Goal: Register for event/course

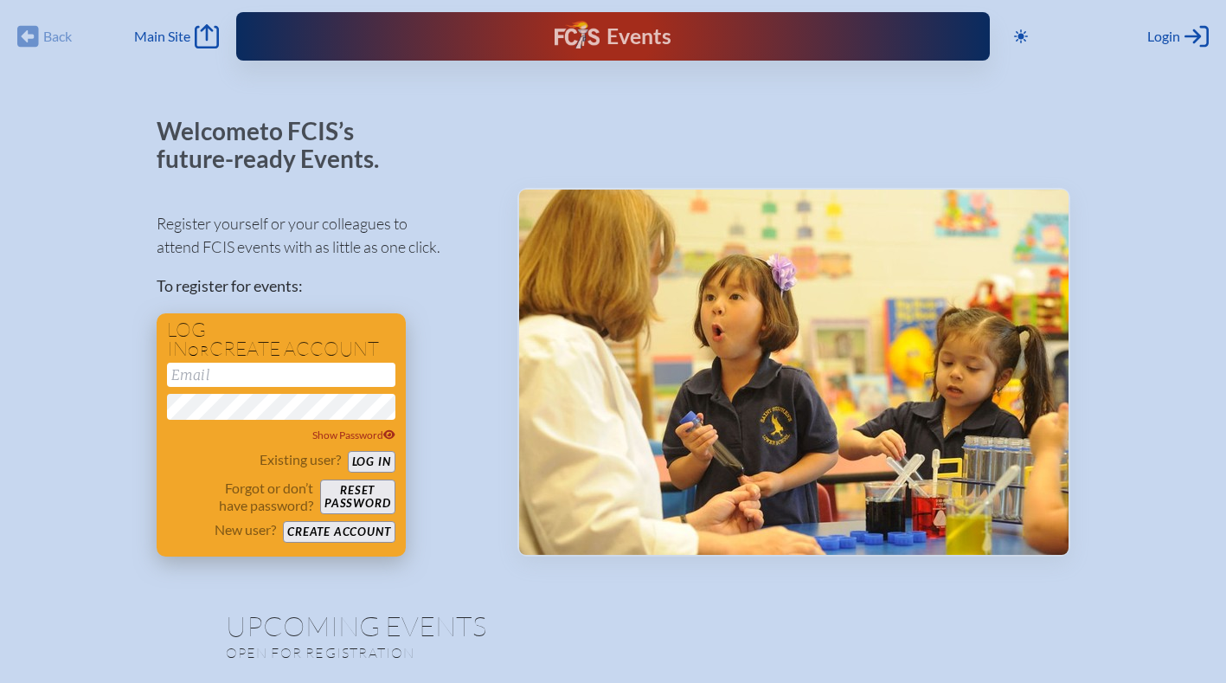
click at [375, 527] on button "Create account" at bounding box center [339, 532] width 112 height 22
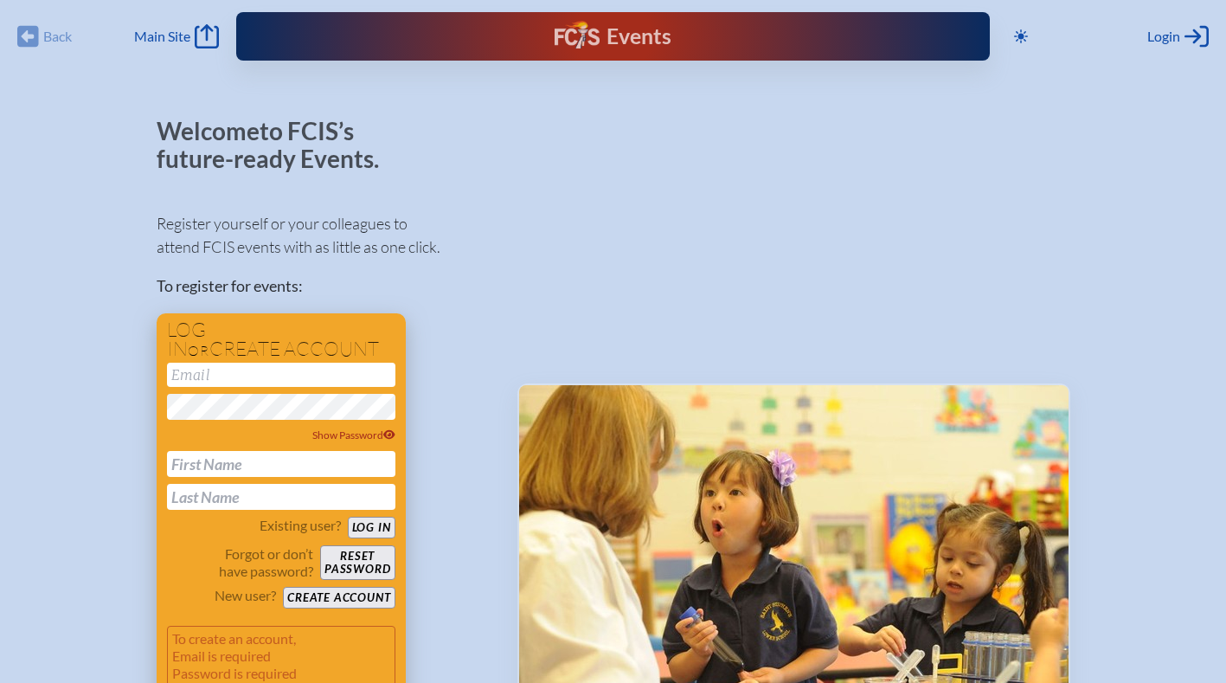
click at [297, 371] on input "email" at bounding box center [281, 375] width 228 height 24
click at [508, 264] on div "Welcome to FCIS’s future-ready Events. Register yourself or your colleagues to …" at bounding box center [614, 435] width 914 height 634
click at [347, 597] on button "Create account" at bounding box center [339, 598] width 112 height 22
click at [280, 380] on input "email" at bounding box center [281, 375] width 228 height 24
type input "[PERSON_NAME][EMAIL_ADDRESS][PERSON_NAME][DOMAIN_NAME]"
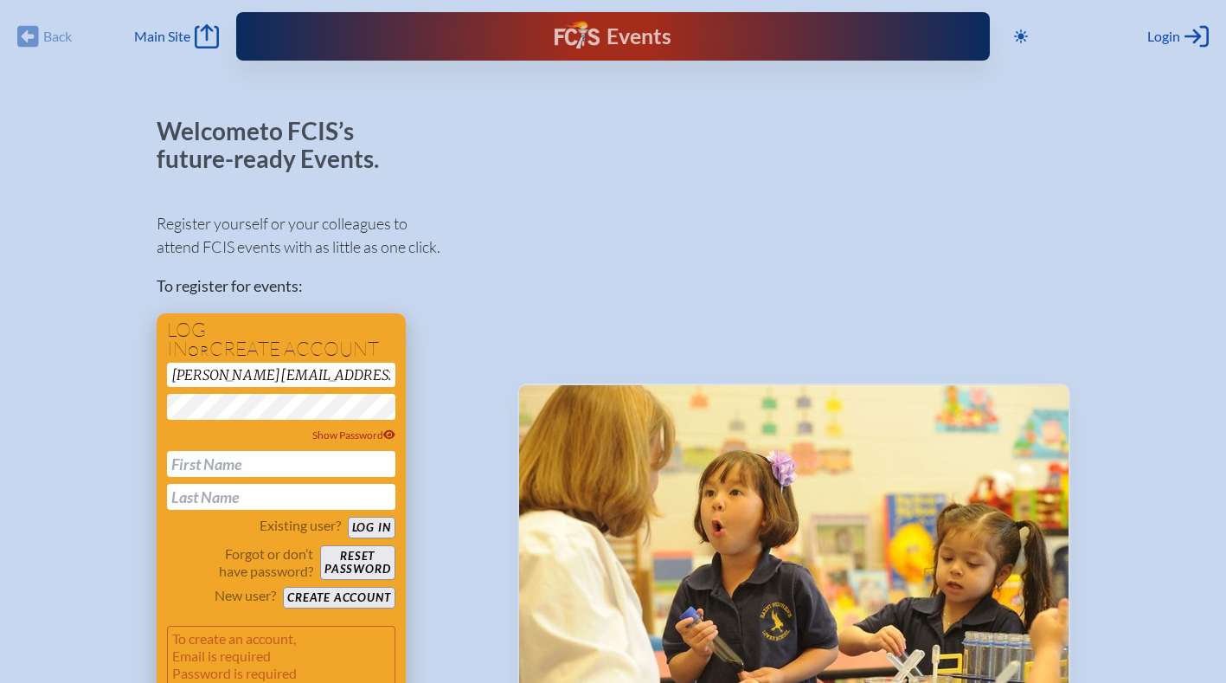
type input "Evagelia (Angela)"
type input "James"
click at [352, 598] on button "Create account" at bounding box center [339, 598] width 112 height 22
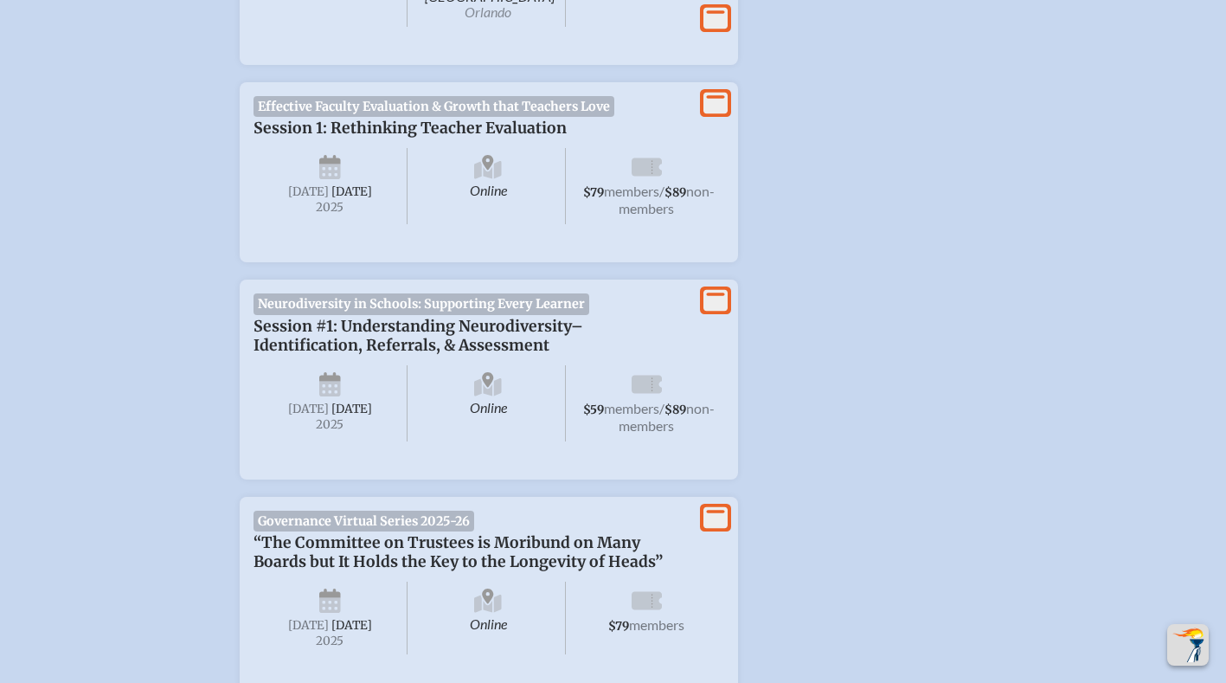
scroll to position [842, 0]
click at [674, 336] on p "Session #1: Understanding Neurodiversity–Identification, Referrals, & Assessment" at bounding box center [472, 335] width 436 height 38
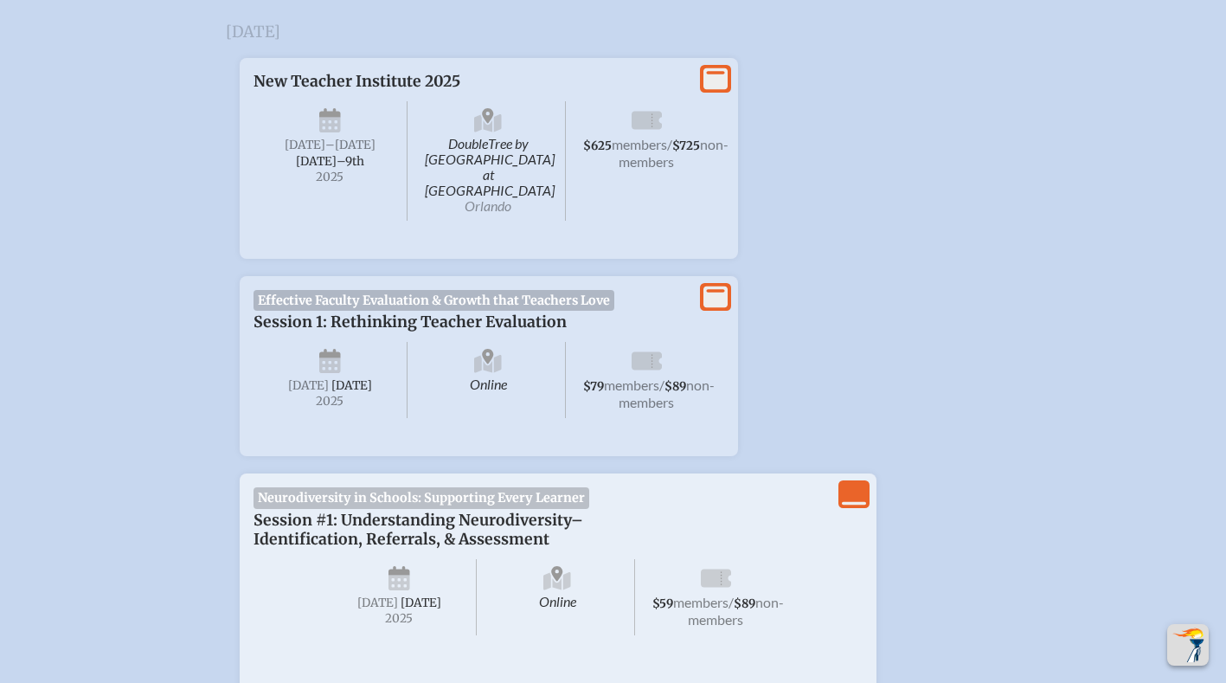
scroll to position [646, 0]
click at [857, 493] on icon "View Less" at bounding box center [854, 495] width 24 height 24
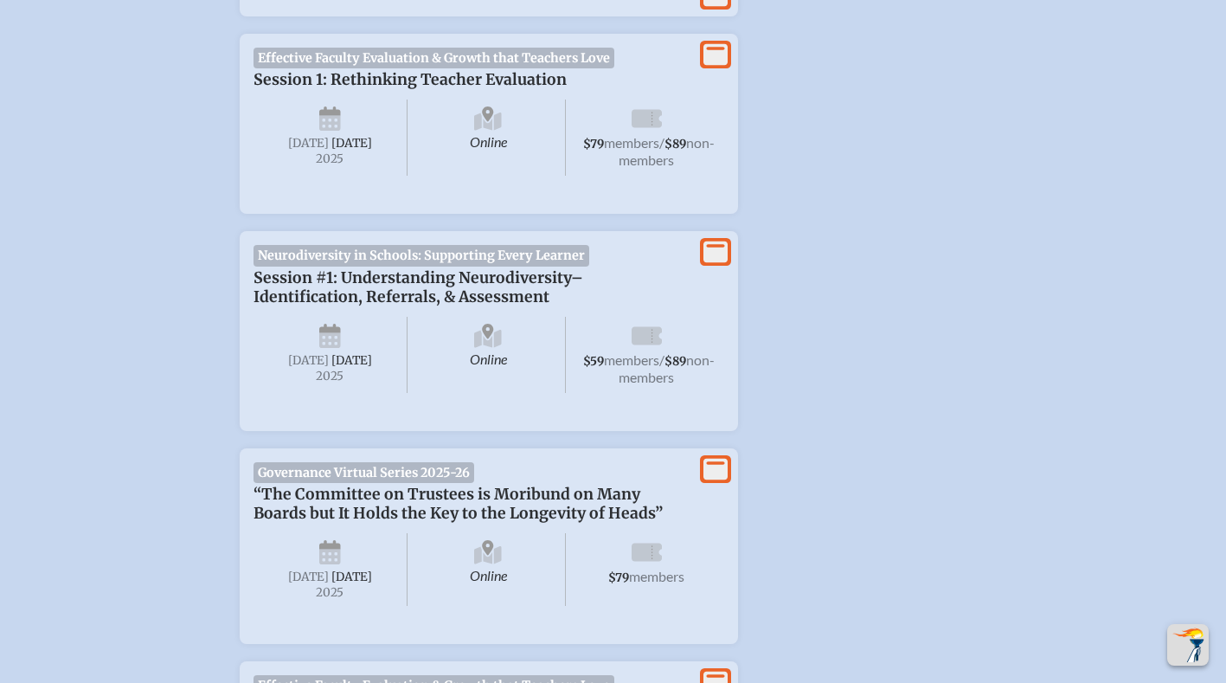
scroll to position [889, 13]
click at [283, 261] on span "Neurodiversity in Schools: Supporting Every Learner" at bounding box center [422, 256] width 337 height 21
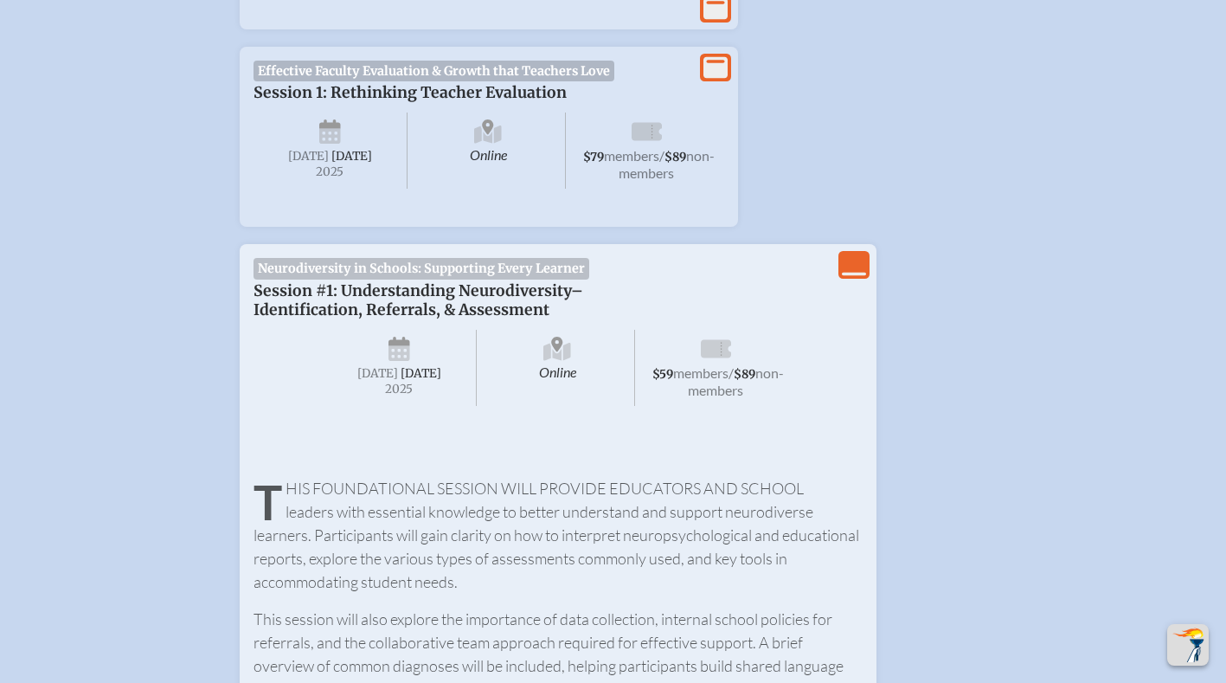
click at [842, 273] on icon at bounding box center [854, 274] width 24 height 3
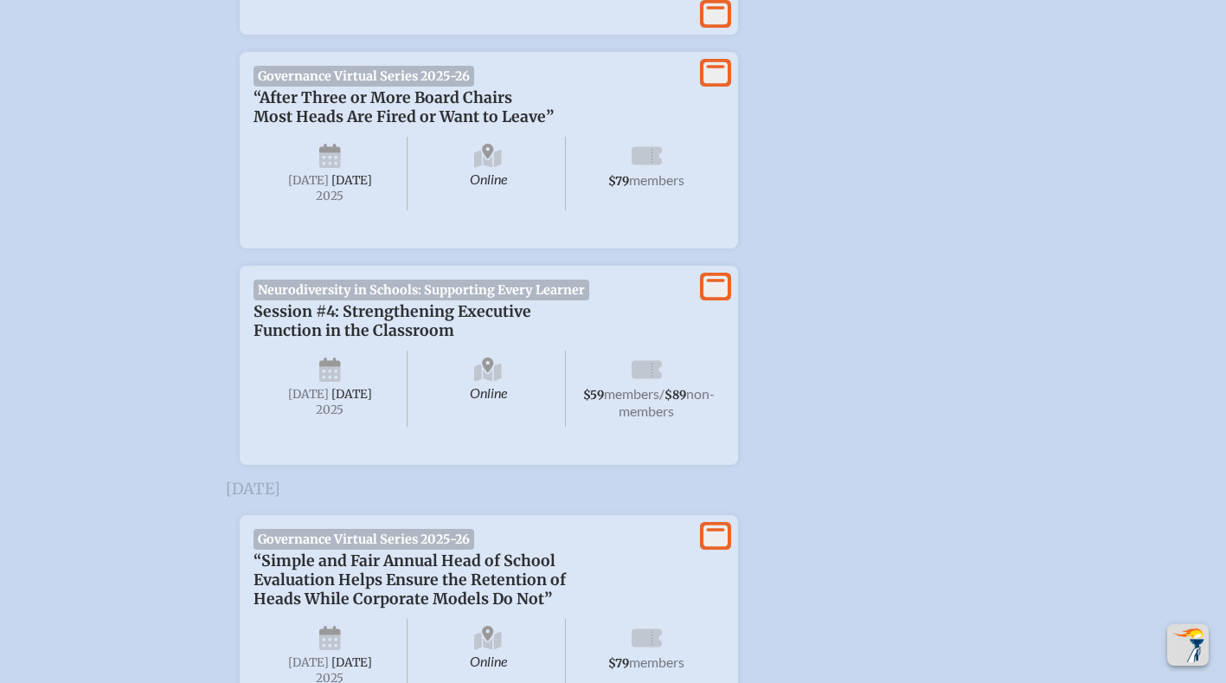
scroll to position [2565, 9]
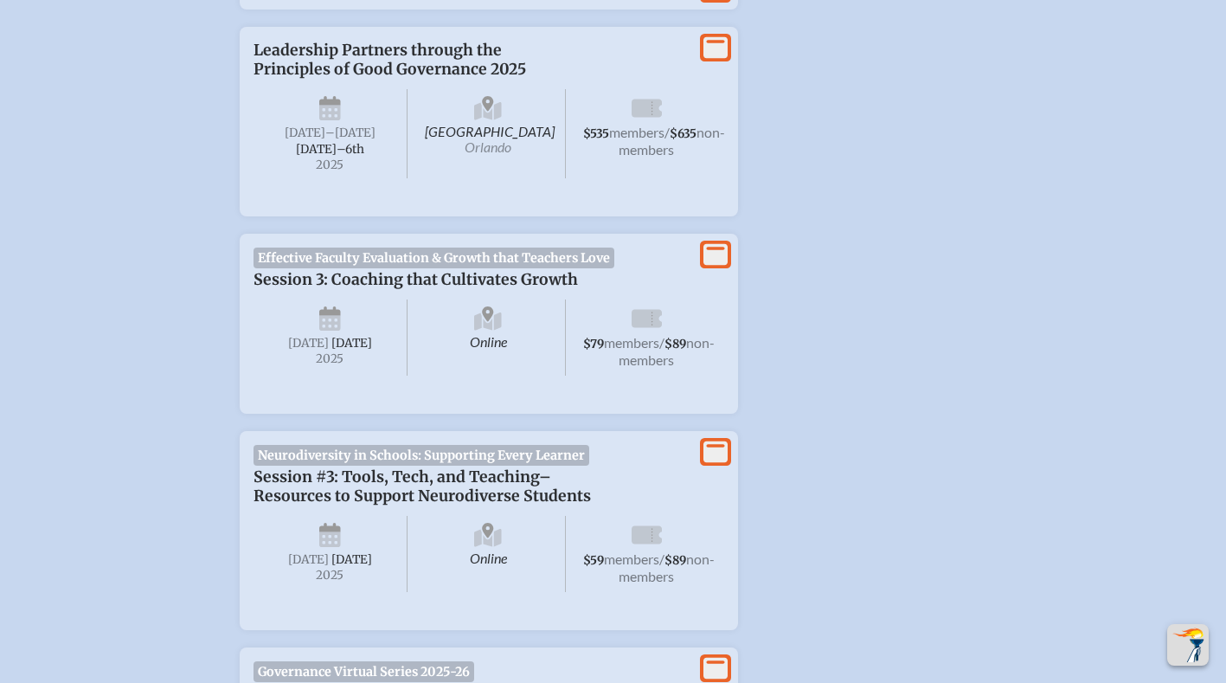
click at [125, 408] on div "Welcome Evagelia (Angela) James to FCIS’s future-ready Events. View event infor…" at bounding box center [613, 311] width 1171 height 4224
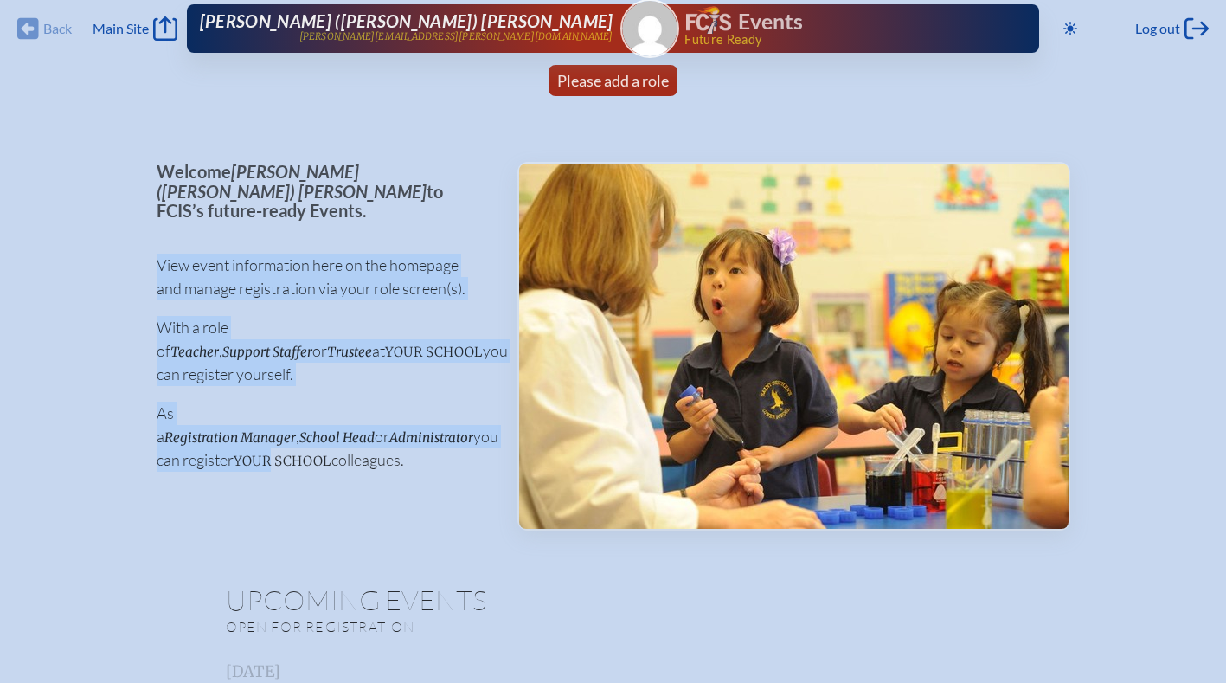
scroll to position [10, 13]
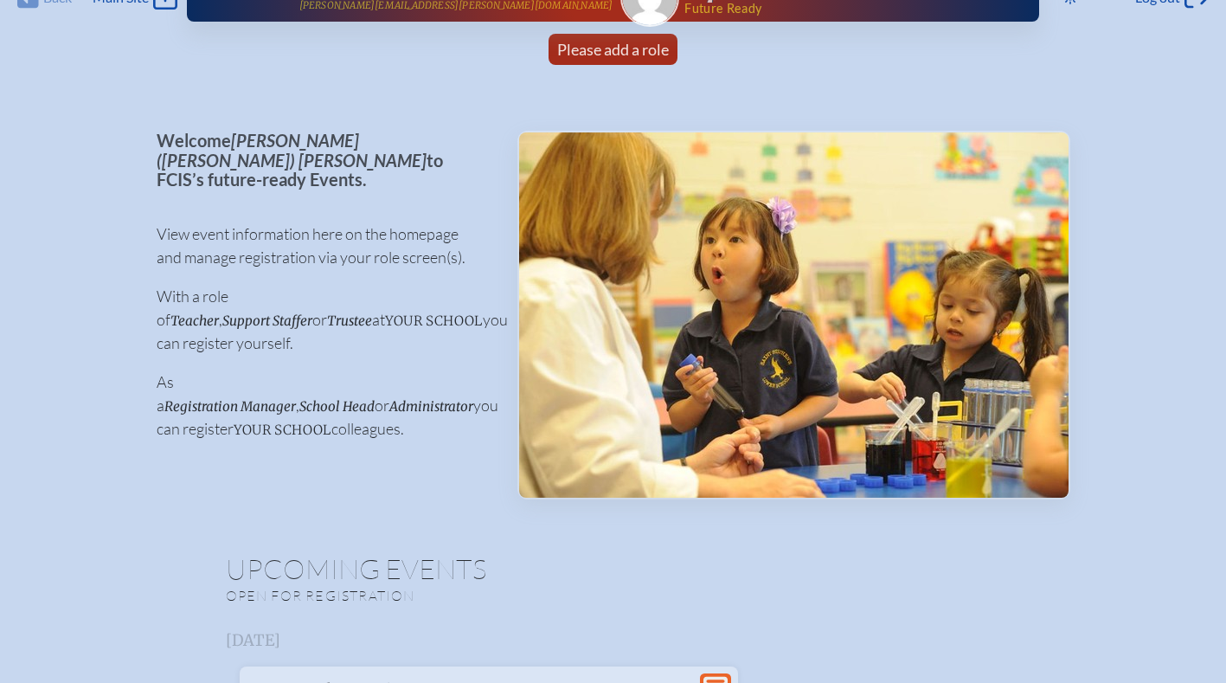
scroll to position [0, 1]
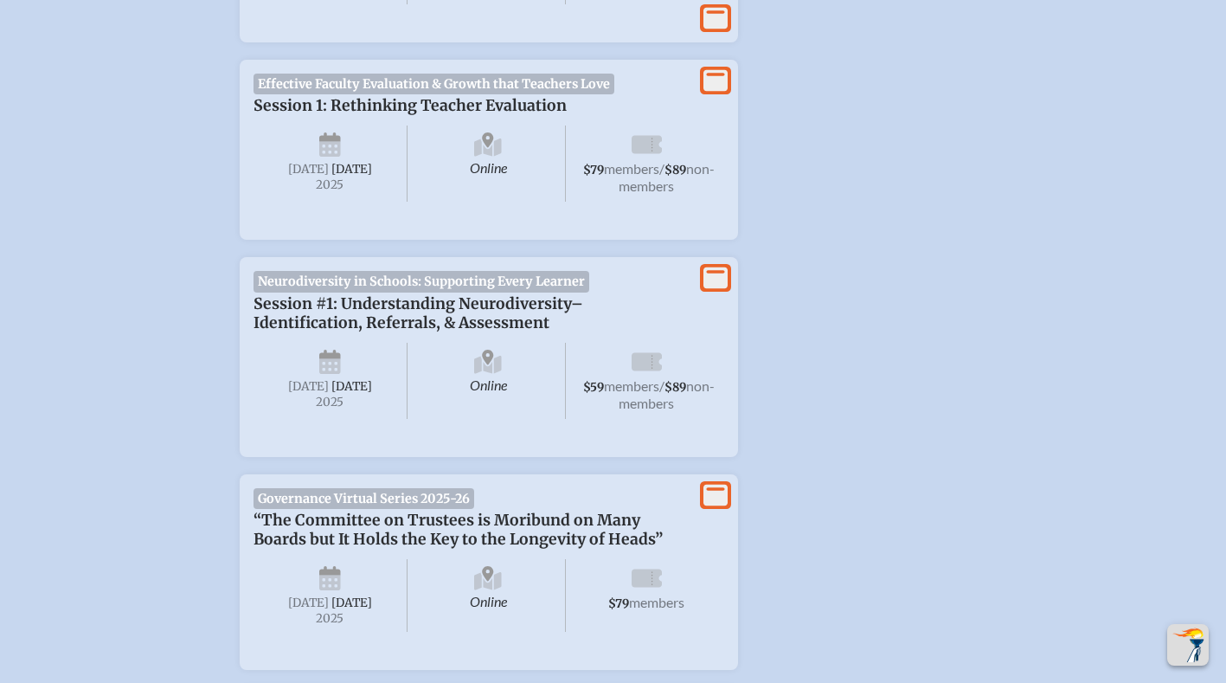
scroll to position [864, 2]
click at [408, 310] on span "Session #1: Understanding Neurodiversity–Identification, Referrals, & Assessment" at bounding box center [419, 312] width 330 height 38
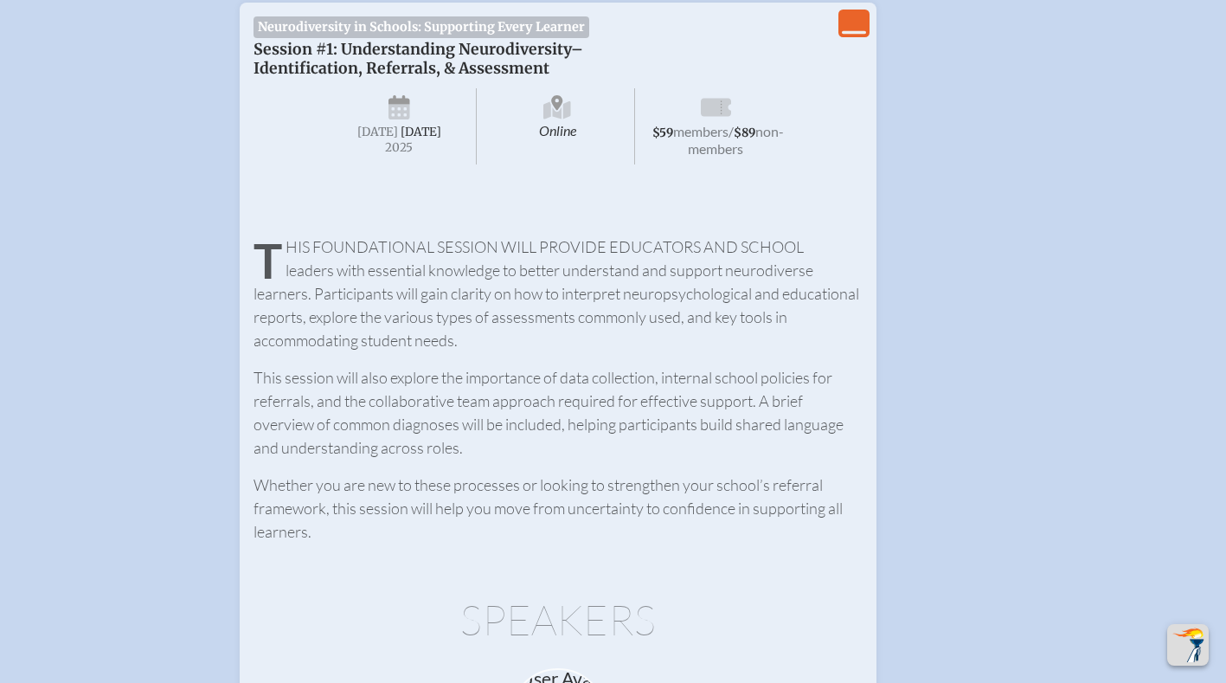
scroll to position [1119, 2]
click at [560, 121] on span "Online" at bounding box center [557, 125] width 155 height 76
click at [556, 112] on icon at bounding box center [557, 109] width 28 height 18
click at [851, 31] on icon at bounding box center [854, 32] width 24 height 3
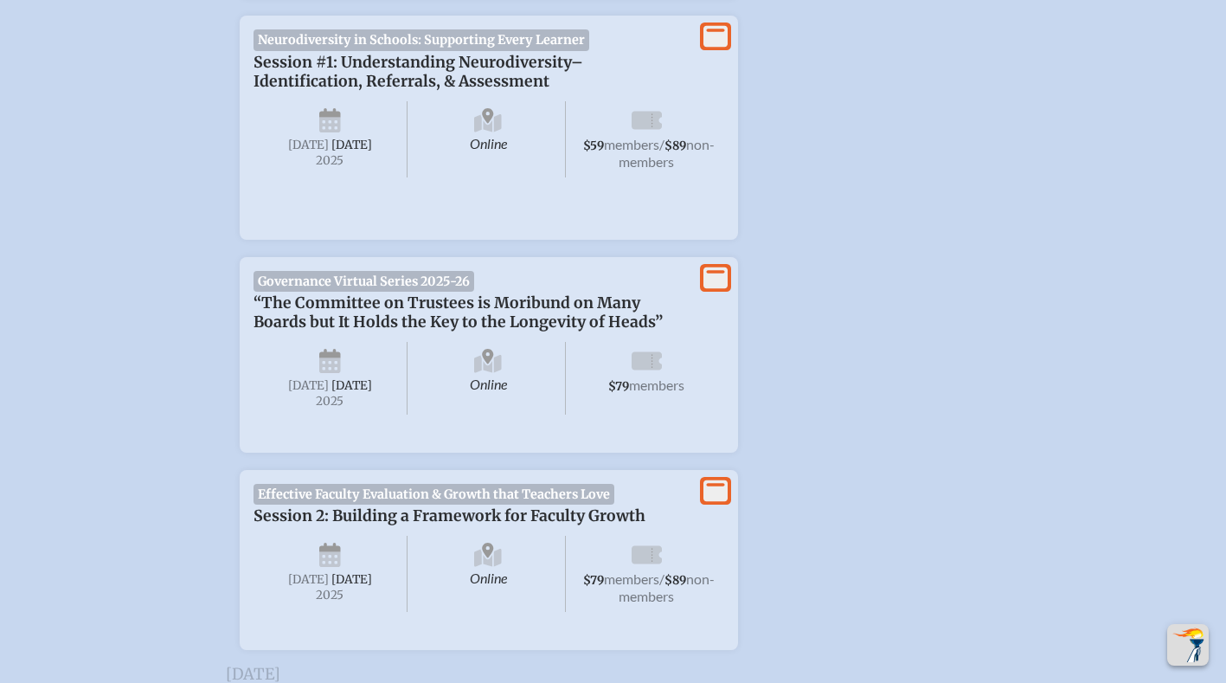
scroll to position [1103, 2]
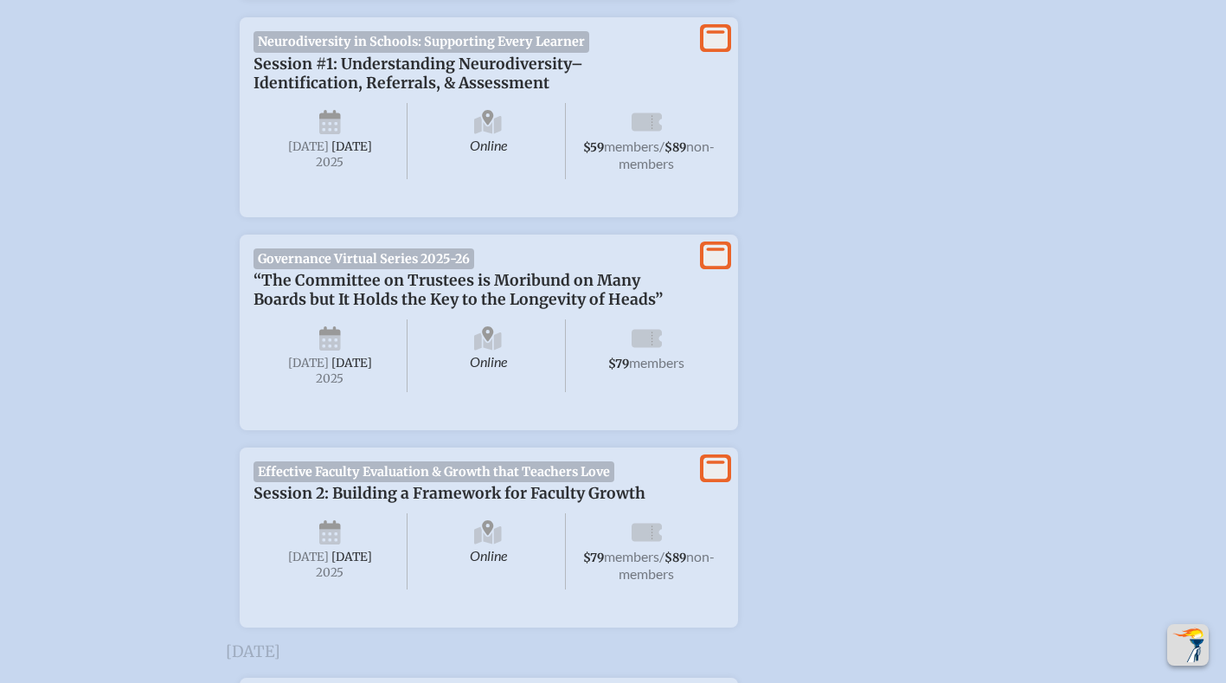
click at [394, 72] on span "Session #1: Understanding Neurodiversity–Identification, Referrals, & Assessment" at bounding box center [419, 74] width 330 height 38
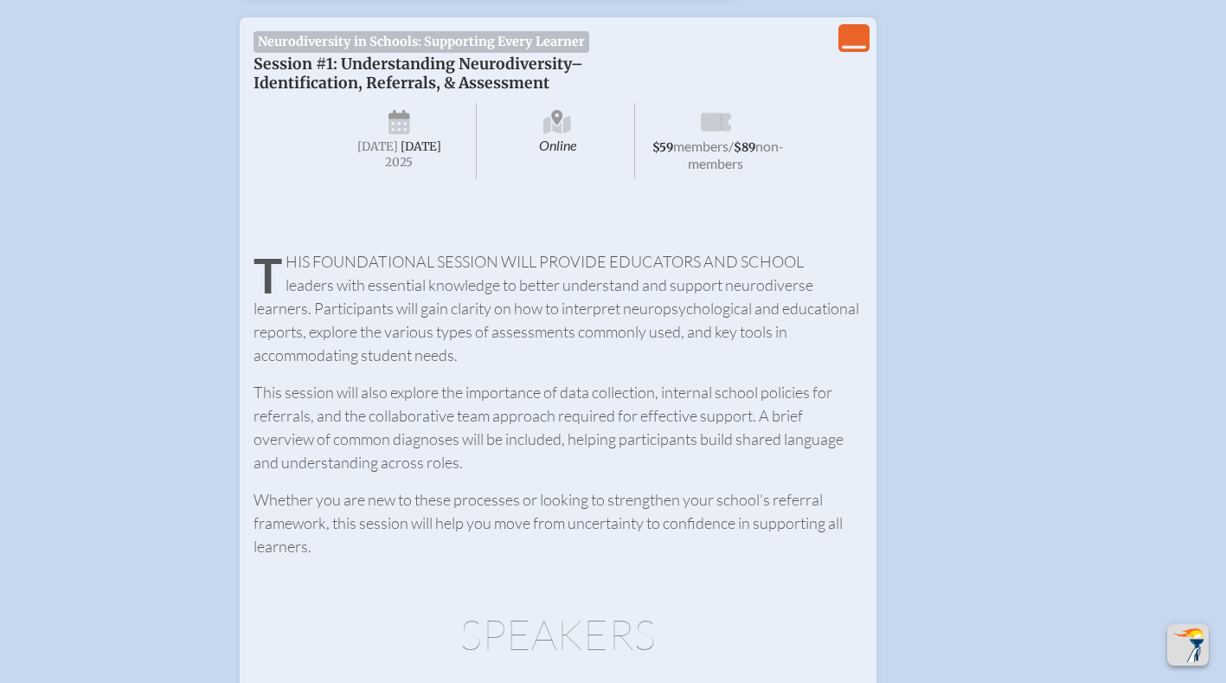
click at [447, 55] on span "Session #1: Understanding Neurodiversity–Identification, Referrals, & Assessment" at bounding box center [419, 74] width 330 height 38
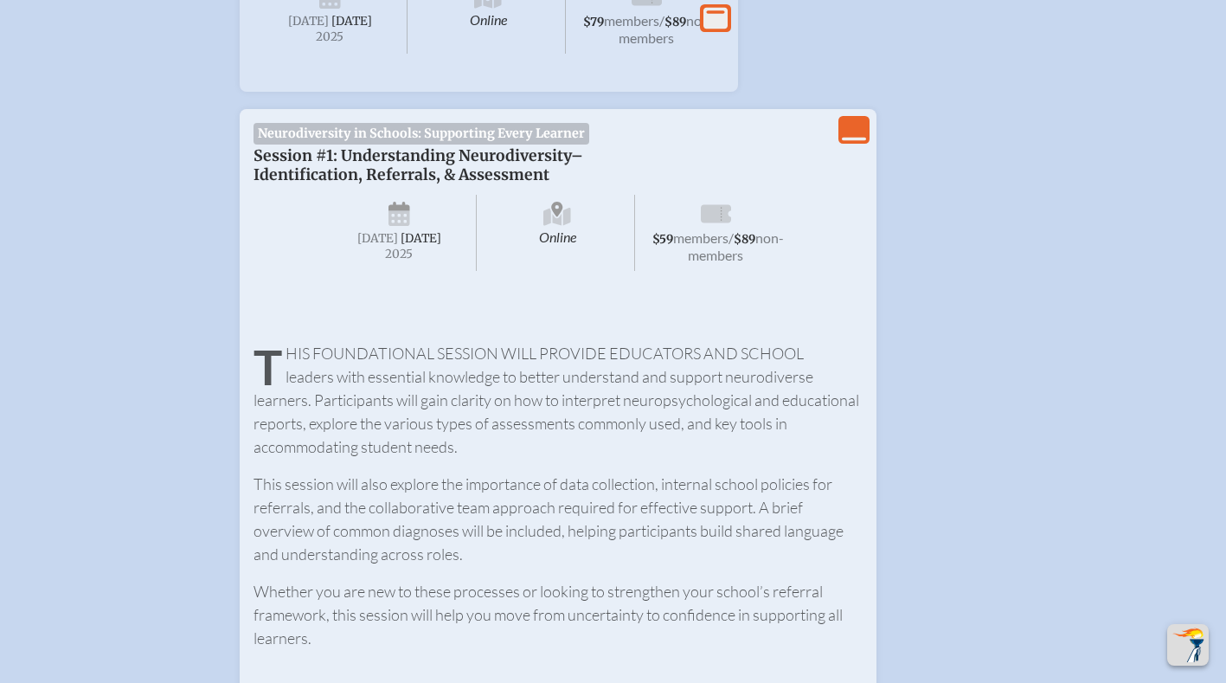
scroll to position [1013, 2]
click at [701, 234] on span "members" at bounding box center [700, 236] width 55 height 16
click at [552, 249] on span "Online" at bounding box center [557, 231] width 155 height 76
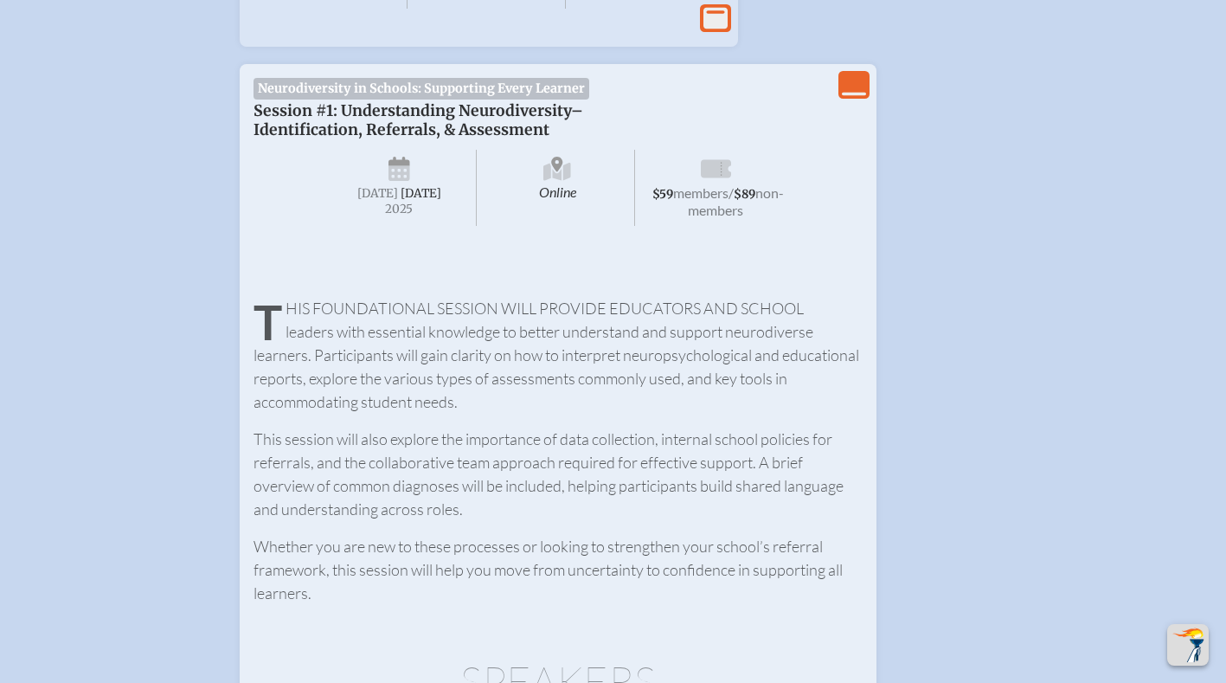
scroll to position [1059, 2]
click at [276, 114] on span "Session #1: Understanding Neurodiversity–Identification, Referrals, & Assessment" at bounding box center [419, 118] width 330 height 38
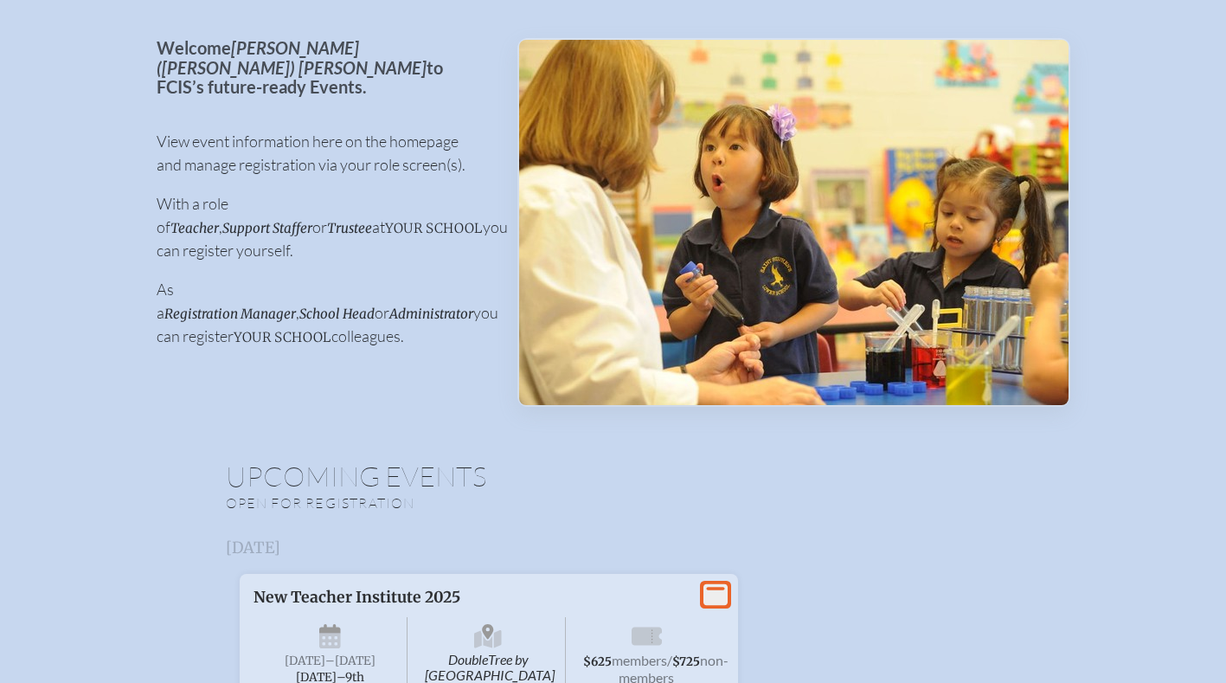
scroll to position [0, 2]
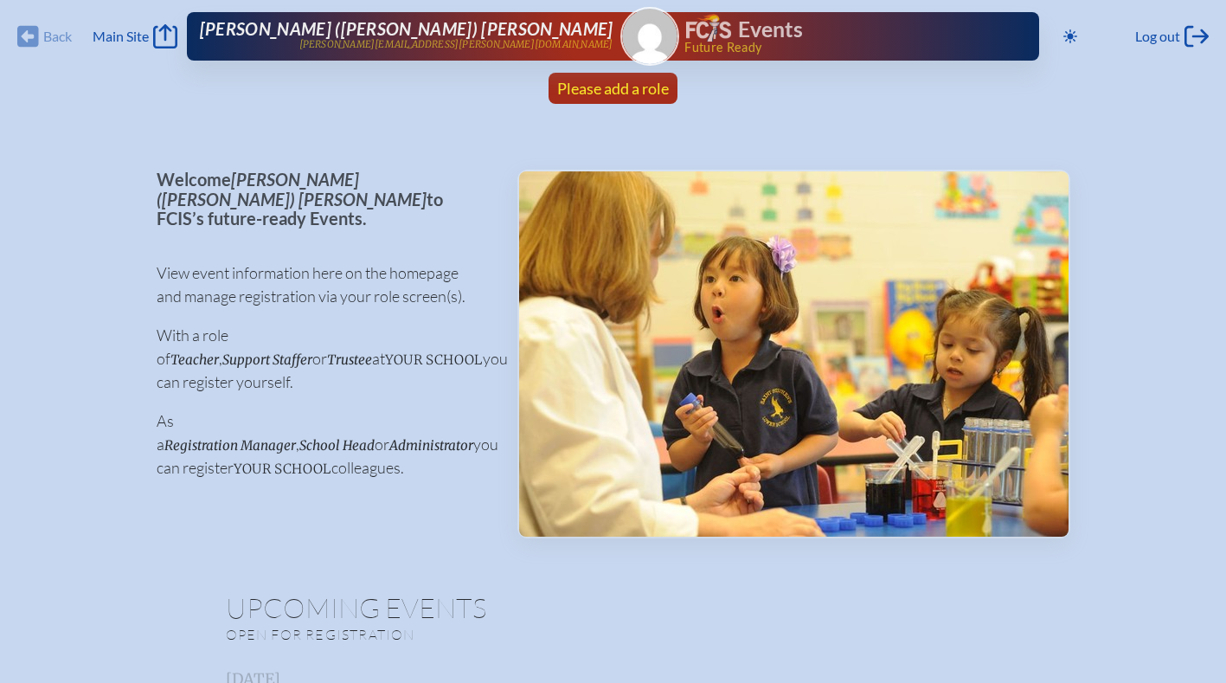
click at [605, 90] on span "Please add a role" at bounding box center [613, 88] width 112 height 19
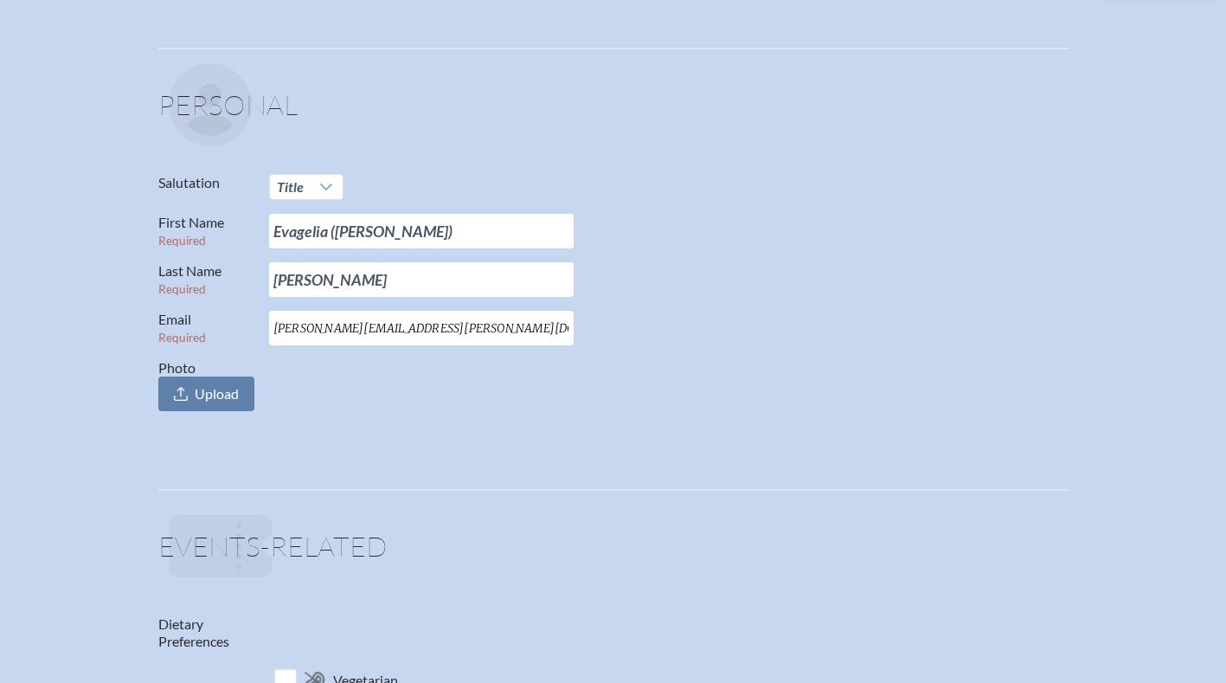
scroll to position [8, 0]
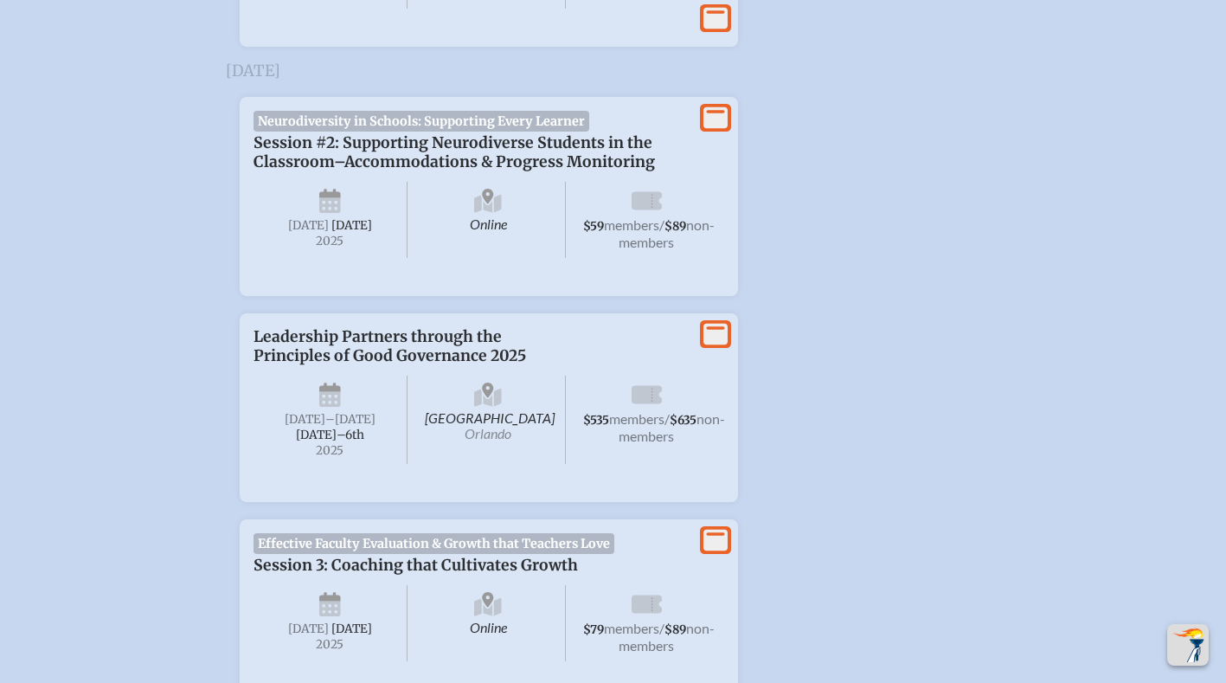
scroll to position [2539, 5]
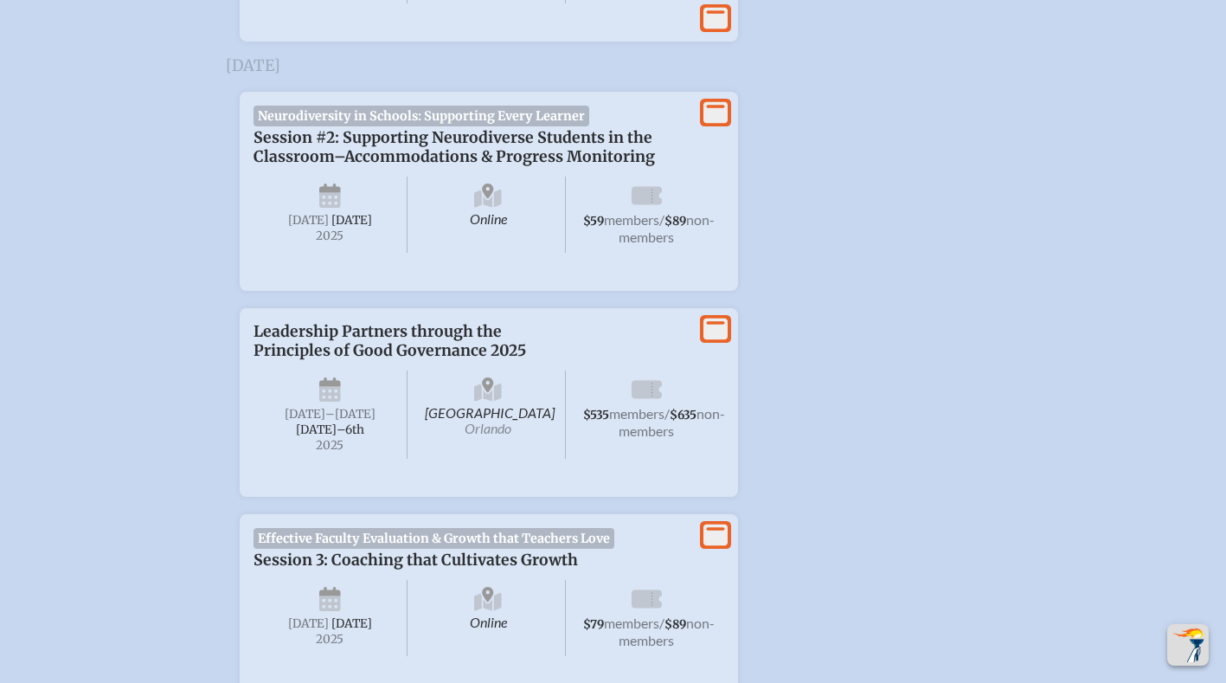
click at [269, 246] on span "[DATE]" at bounding box center [331, 215] width 155 height 76
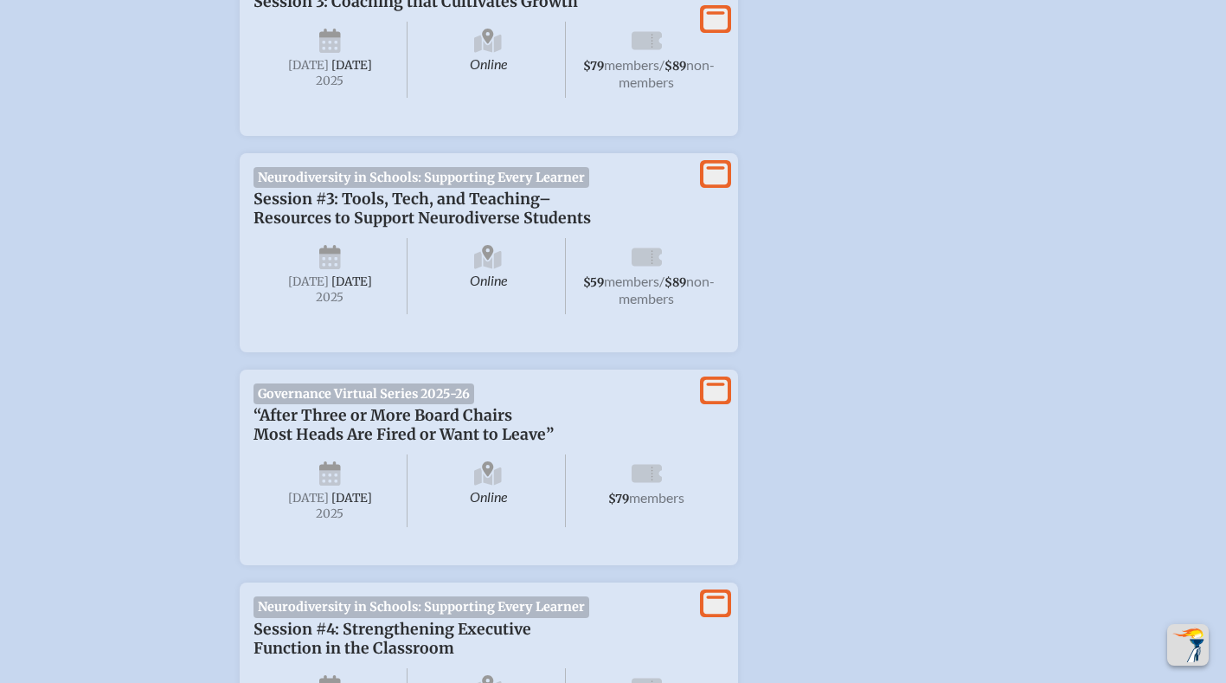
scroll to position [3891, 5]
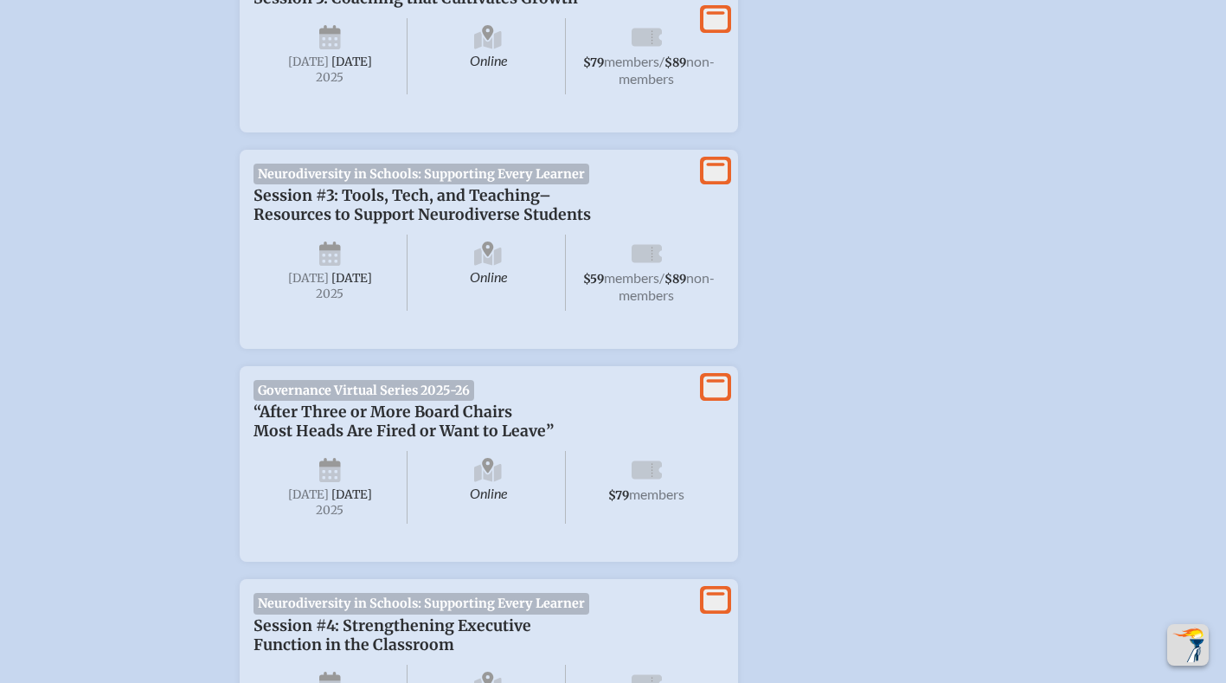
click at [288, 311] on span "[DATE]" at bounding box center [331, 272] width 155 height 76
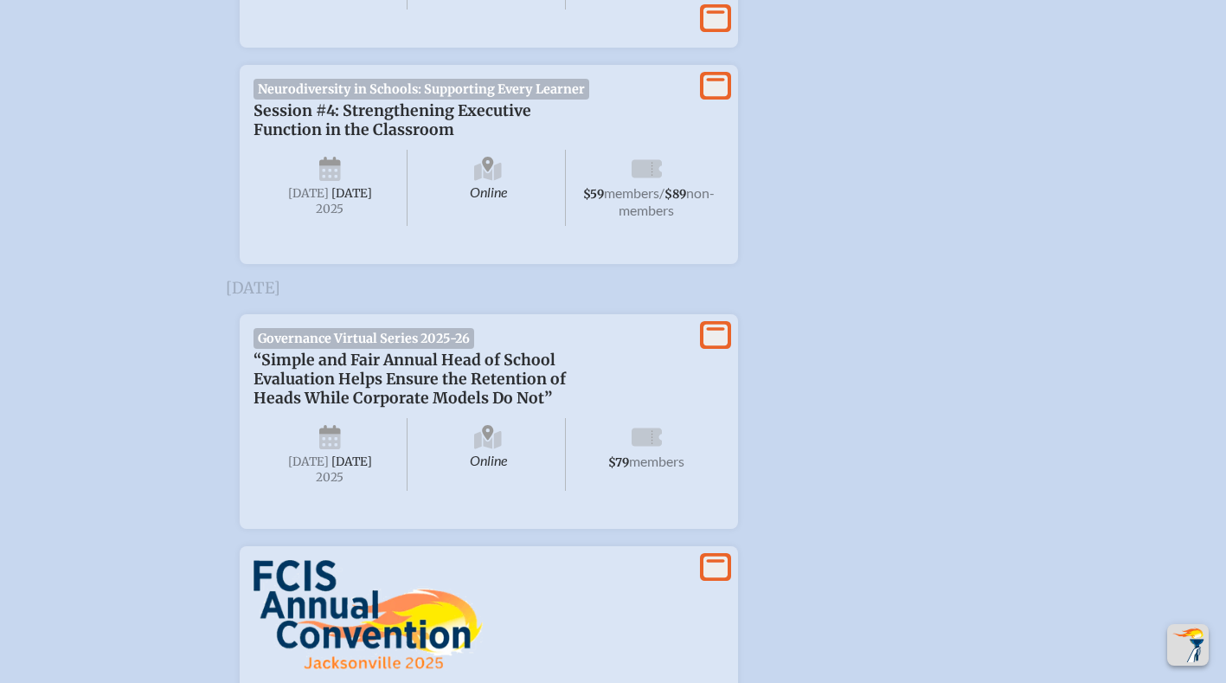
scroll to position [5180, 5]
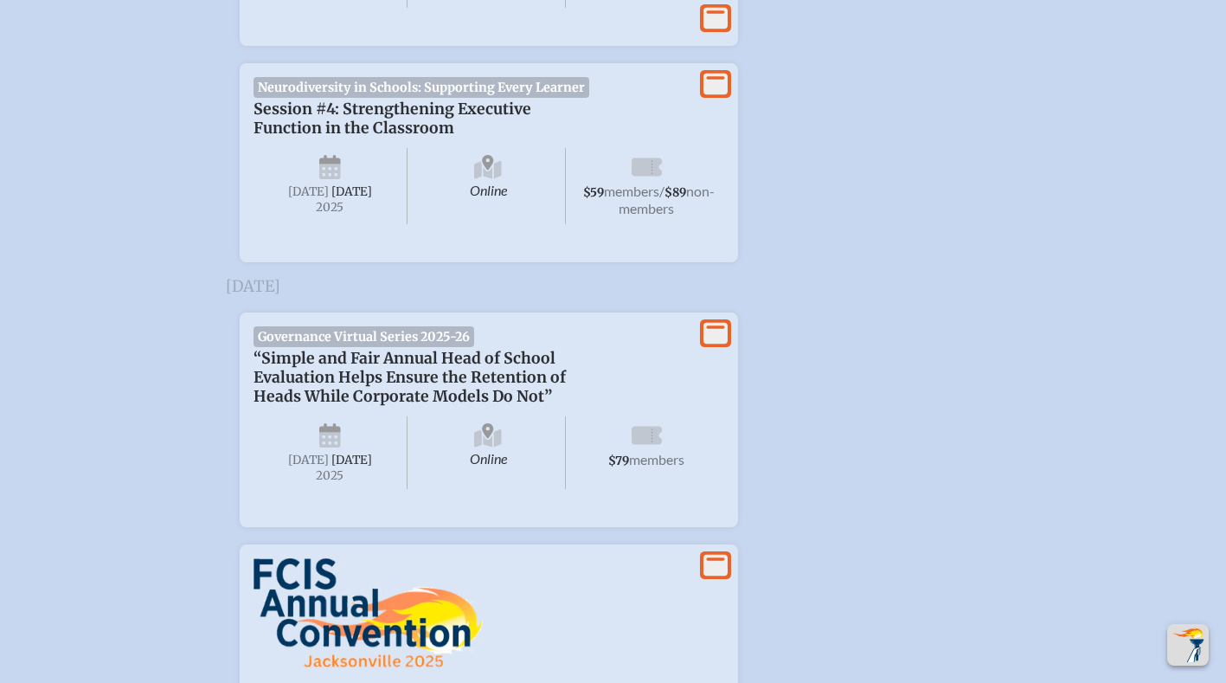
click at [281, 224] on span "Wednesday , October 29th , 2025" at bounding box center [331, 186] width 155 height 76
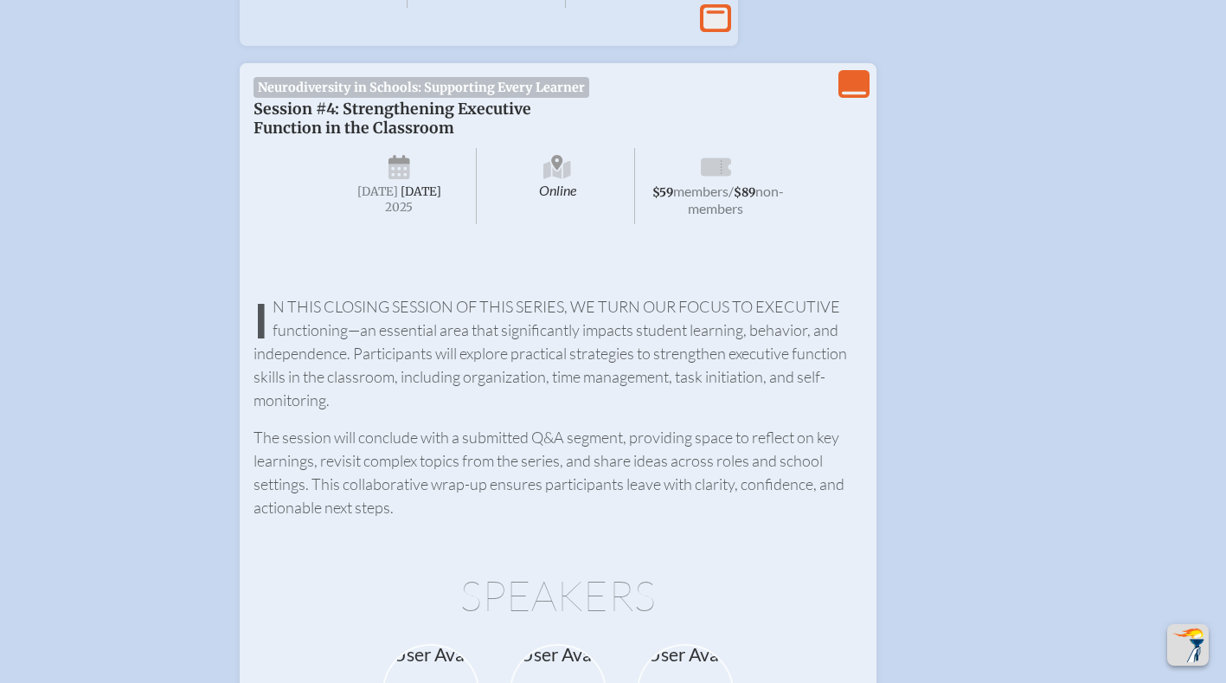
click at [859, 96] on icon "View Less" at bounding box center [854, 84] width 24 height 24
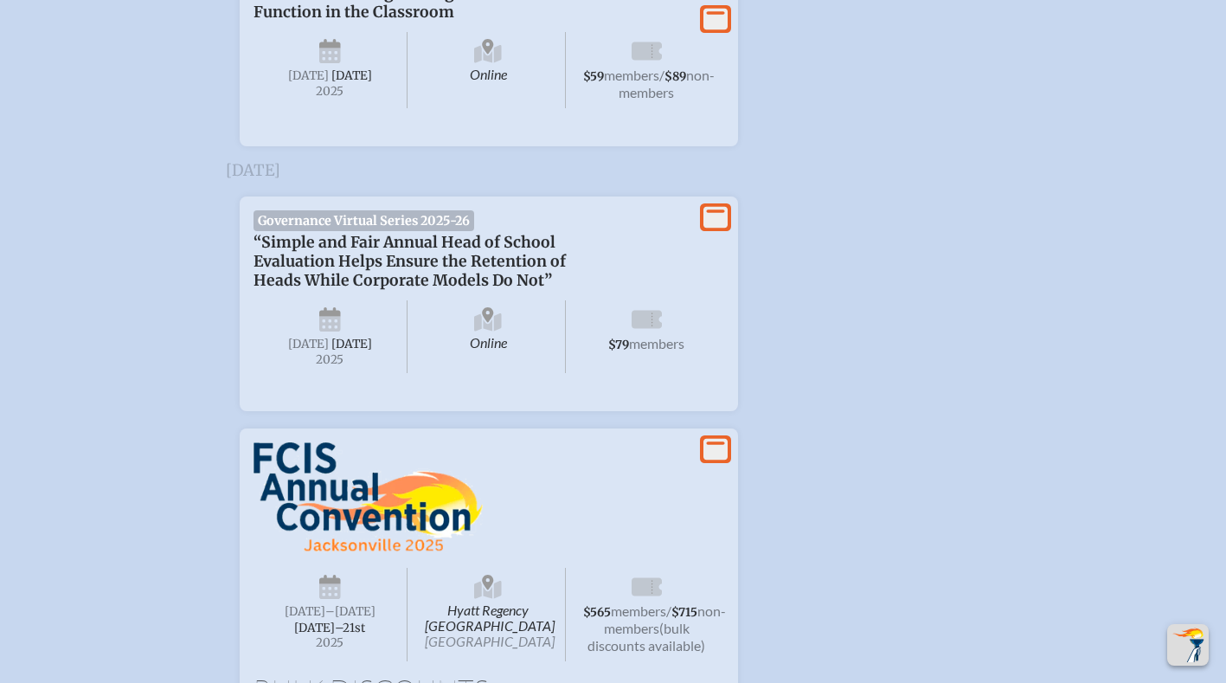
scroll to position [5304, 5]
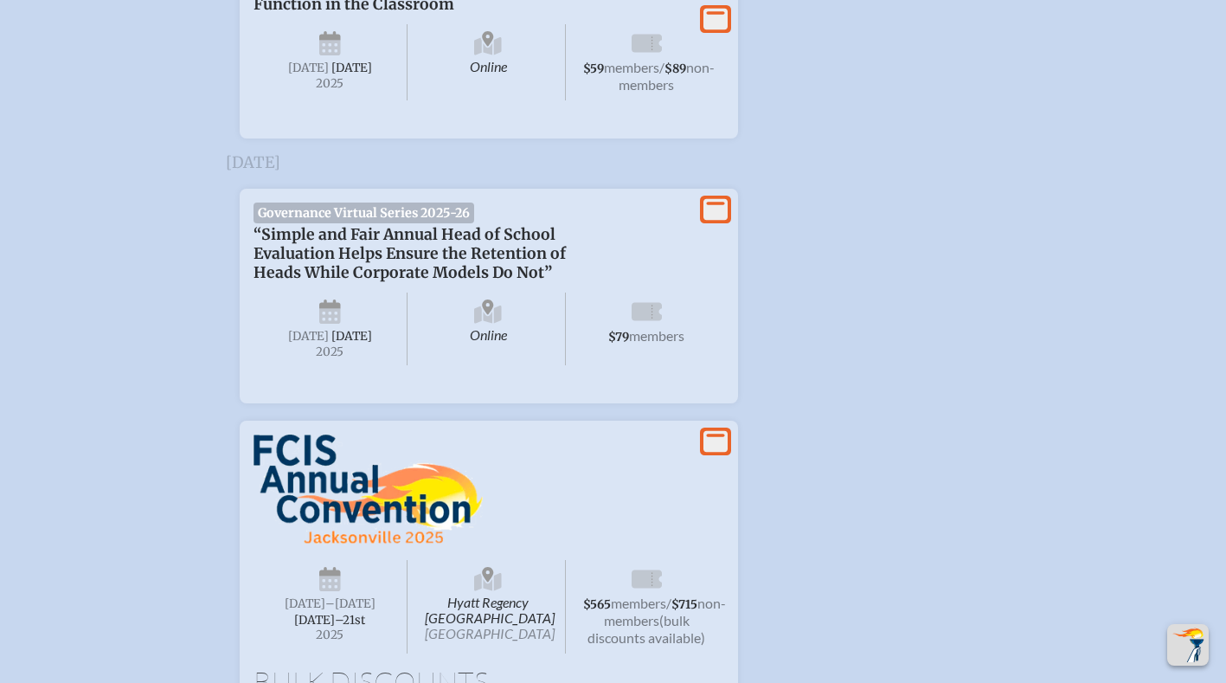
click at [717, 29] on icon at bounding box center [715, 19] width 24 height 22
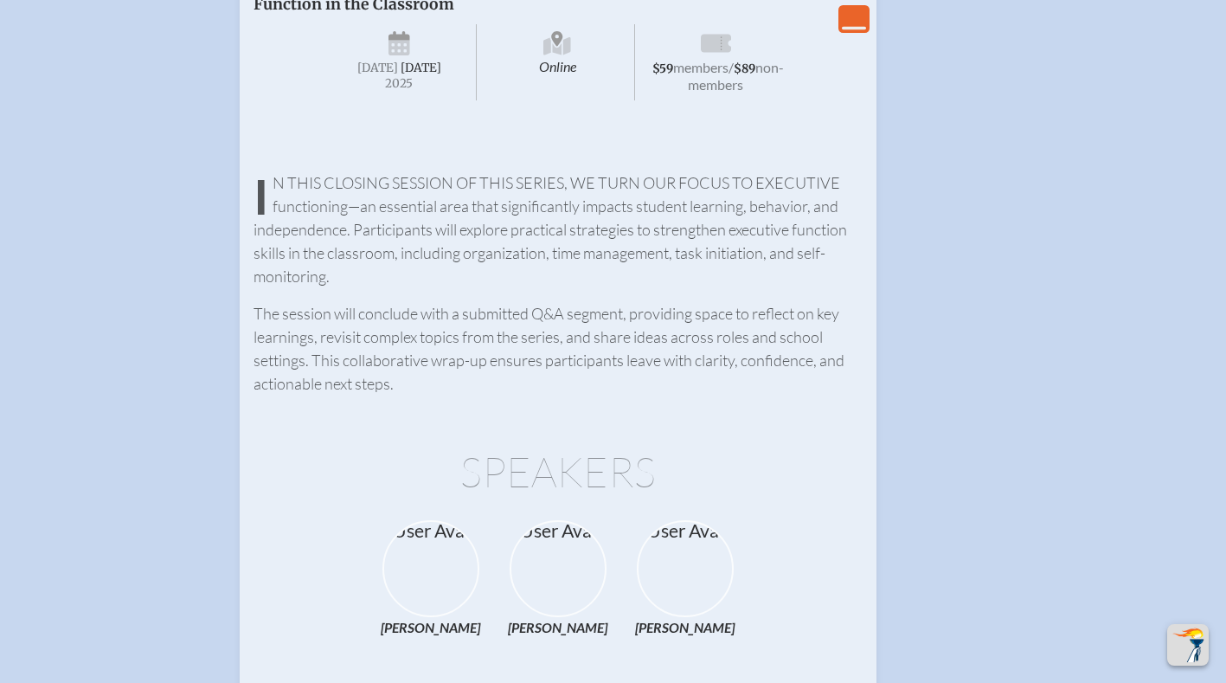
click at [717, 59] on icon at bounding box center [716, 45] width 30 height 28
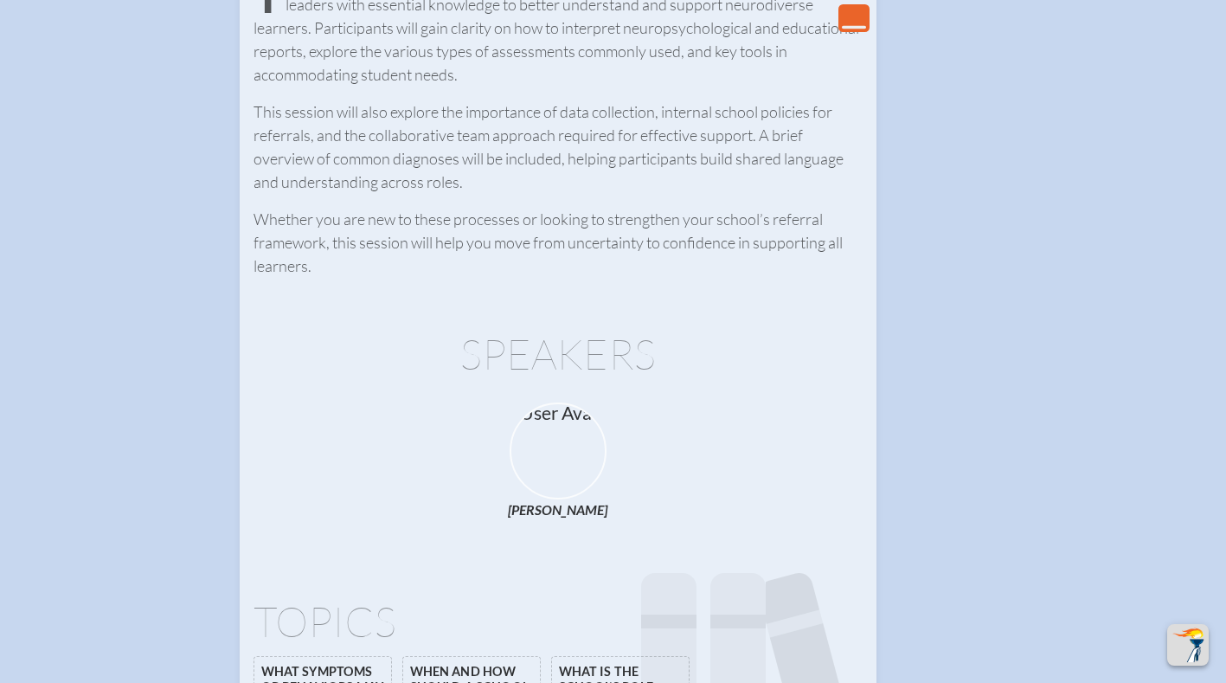
scroll to position [1459, 0]
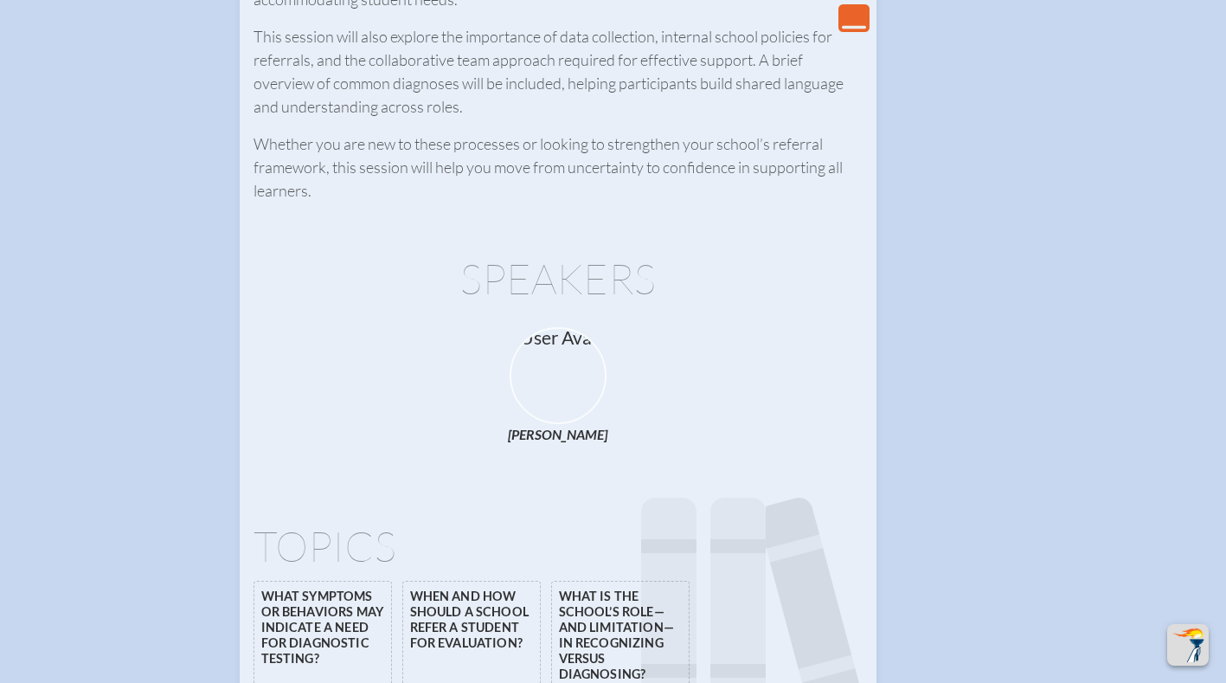
click at [558, 435] on span "Dr. Kirstina Ordetx" at bounding box center [558, 434] width 100 height 16
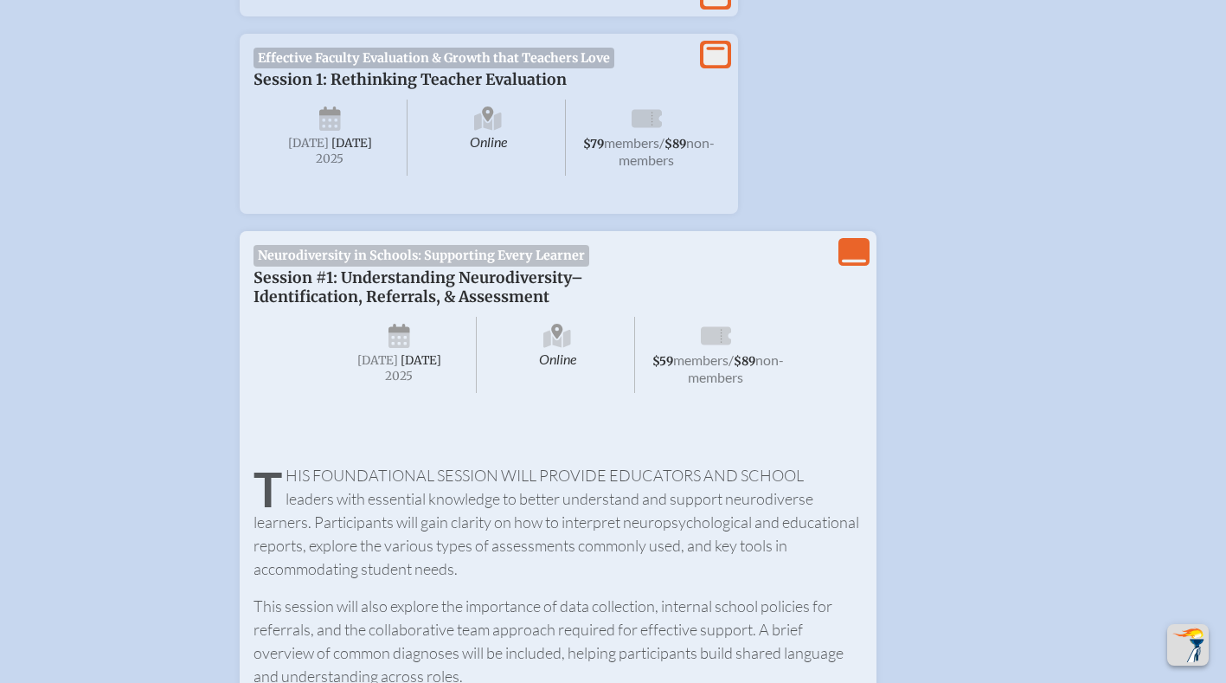
scroll to position [877, 0]
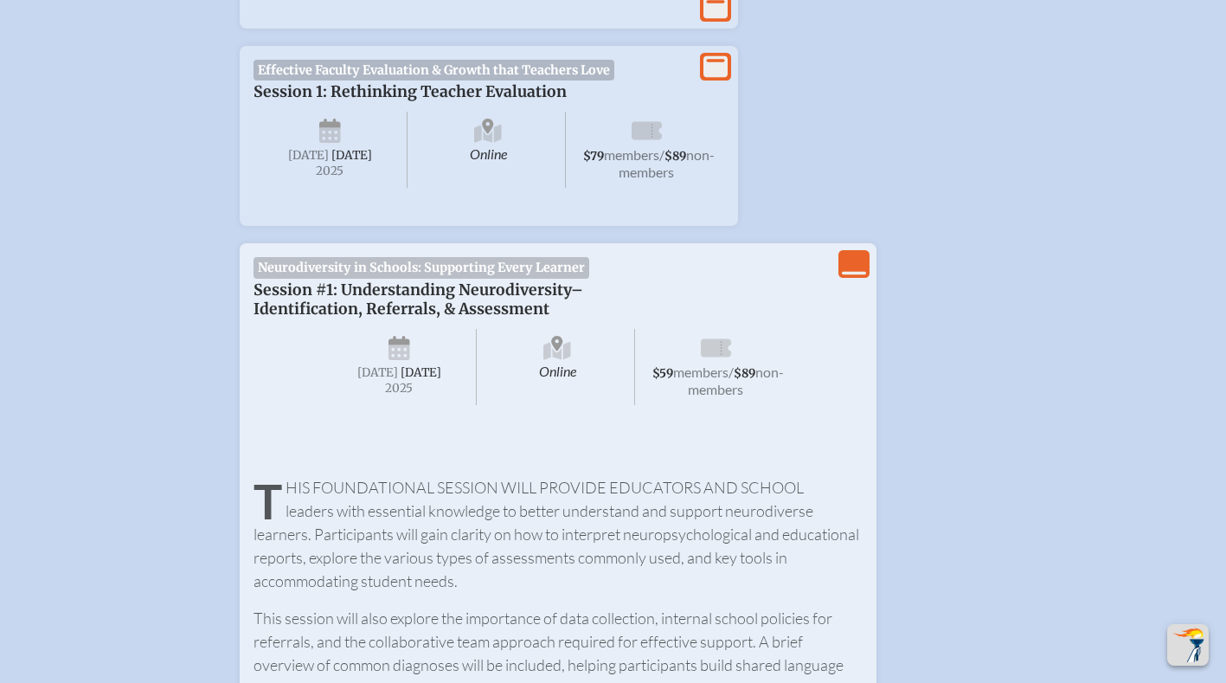
click at [846, 262] on icon "View Less" at bounding box center [854, 264] width 24 height 24
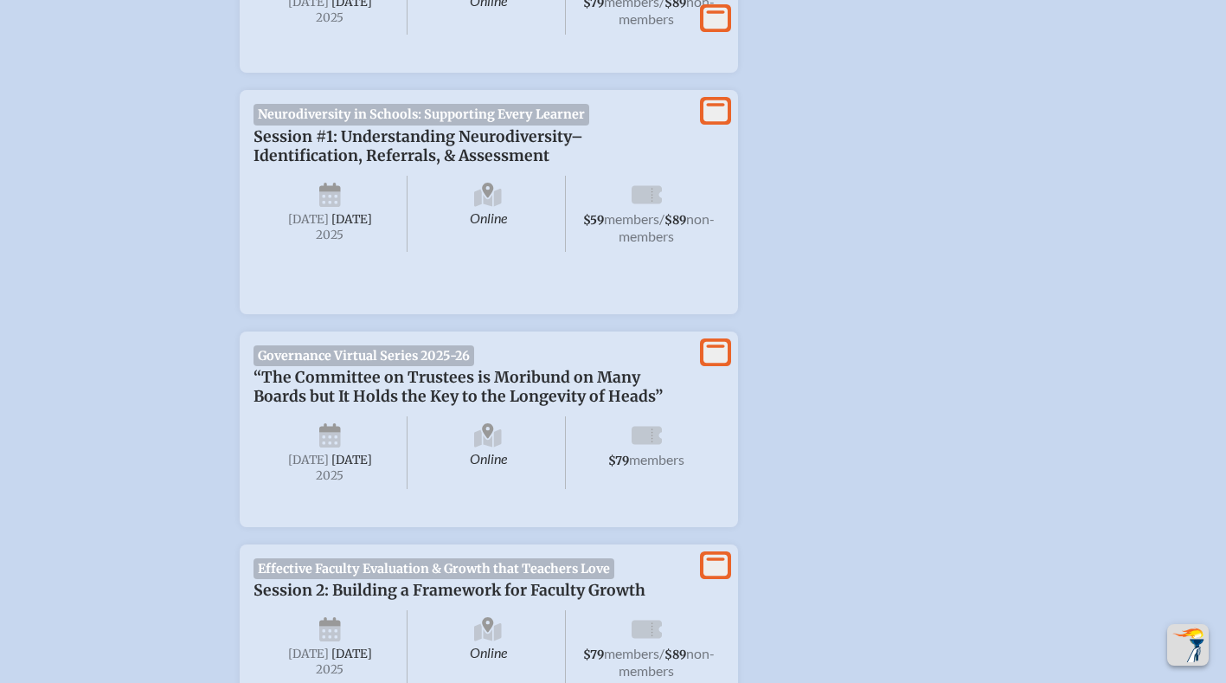
scroll to position [1103, 0]
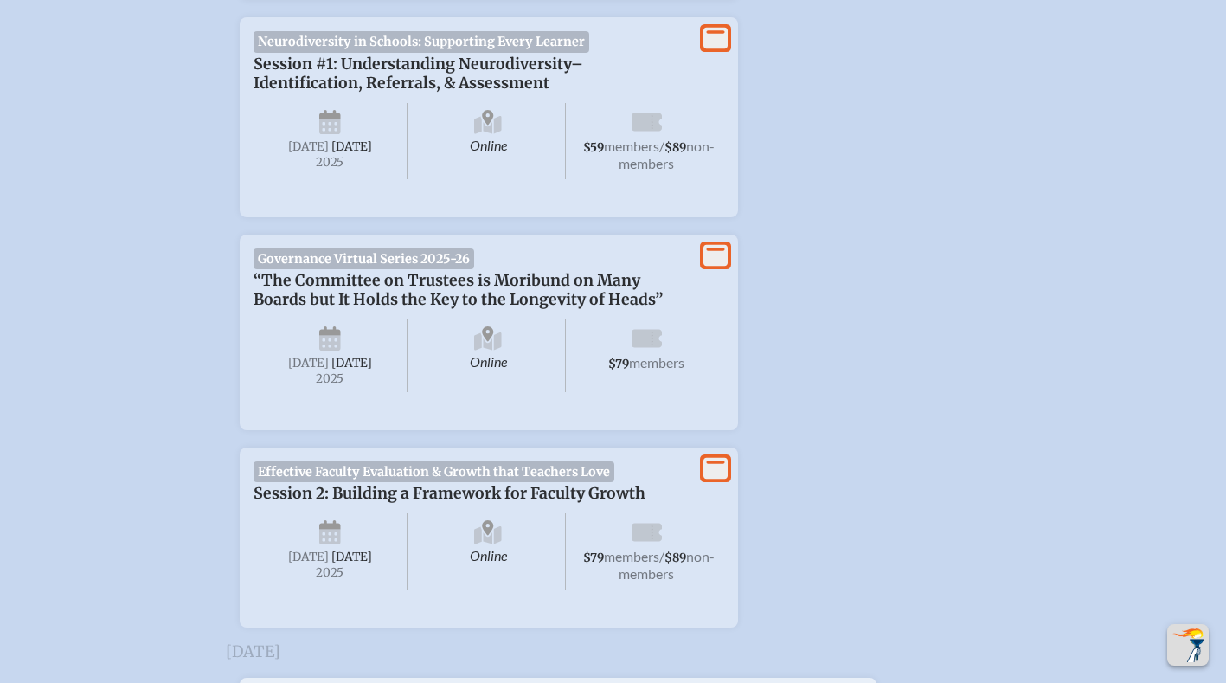
click at [719, 35] on icon at bounding box center [715, 39] width 24 height 22
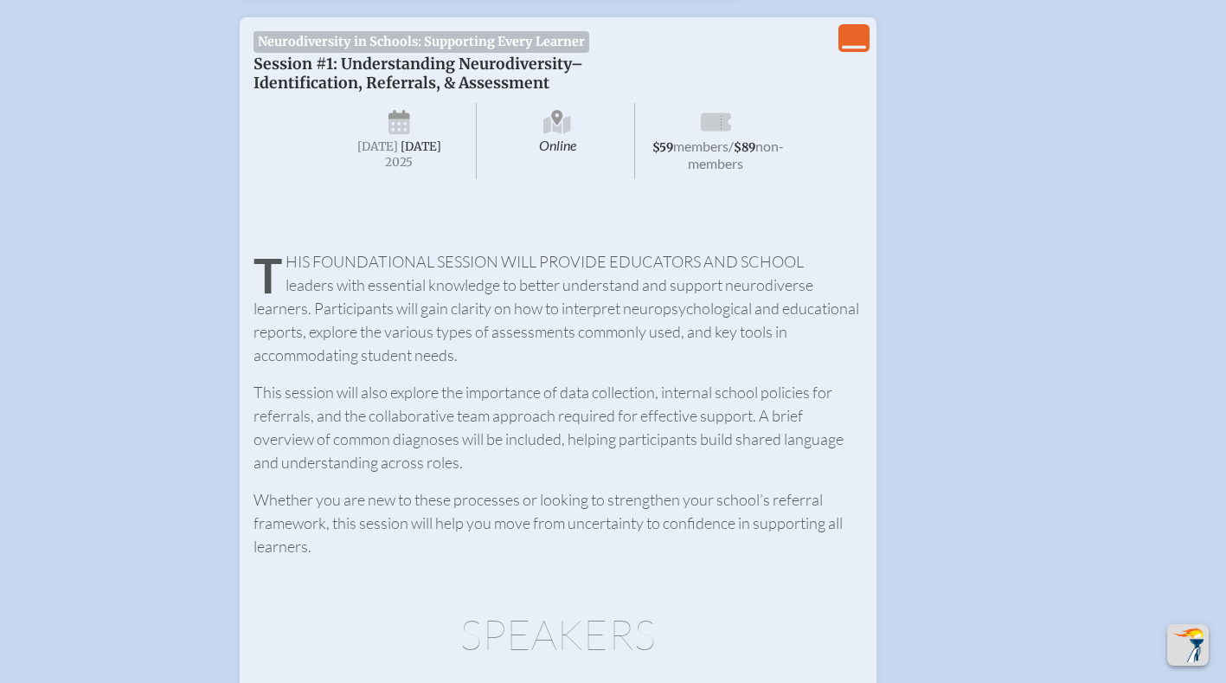
click at [716, 122] on icon at bounding box center [716, 121] width 30 height 18
click at [548, 125] on icon at bounding box center [557, 125] width 28 height 18
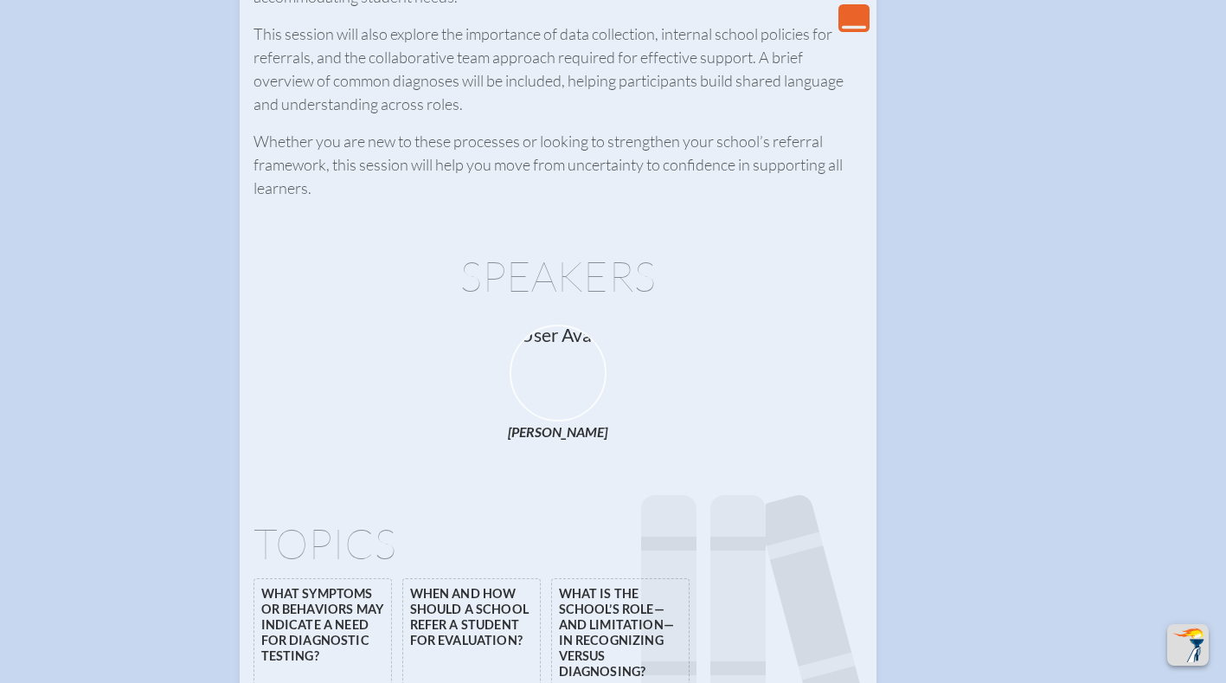
scroll to position [1553, 0]
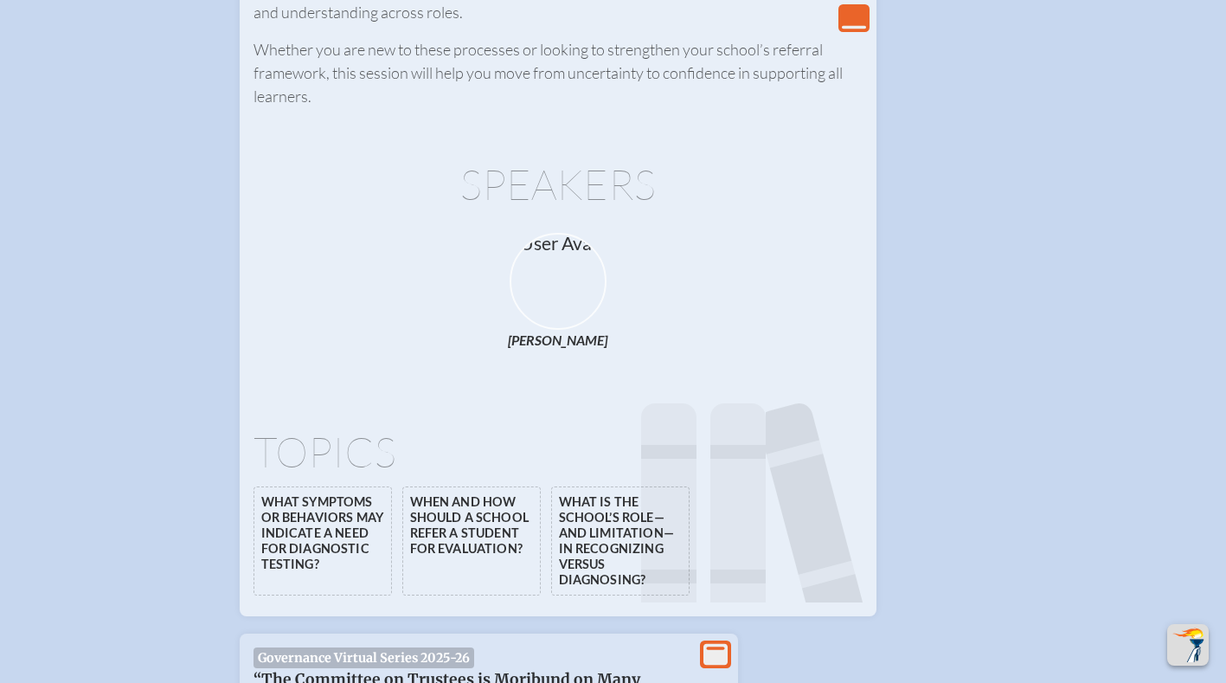
click at [566, 299] on div at bounding box center [558, 281] width 97 height 97
click at [305, 550] on li "What symptoms or behaviors may indicate a need for diagnostic testing?" at bounding box center [323, 540] width 138 height 109
click at [452, 566] on li "When and how should a school refer a student for evaluation?" at bounding box center [471, 540] width 138 height 109
click at [695, 565] on icon at bounding box center [748, 514] width 214 height 222
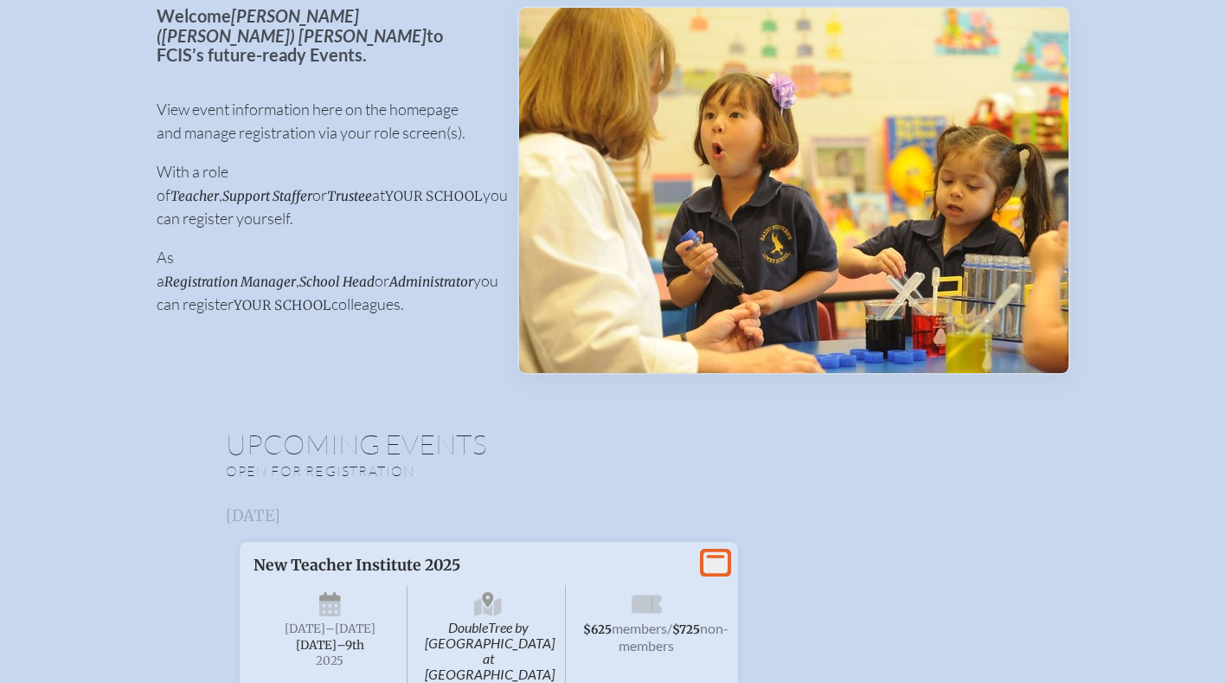
scroll to position [0, 0]
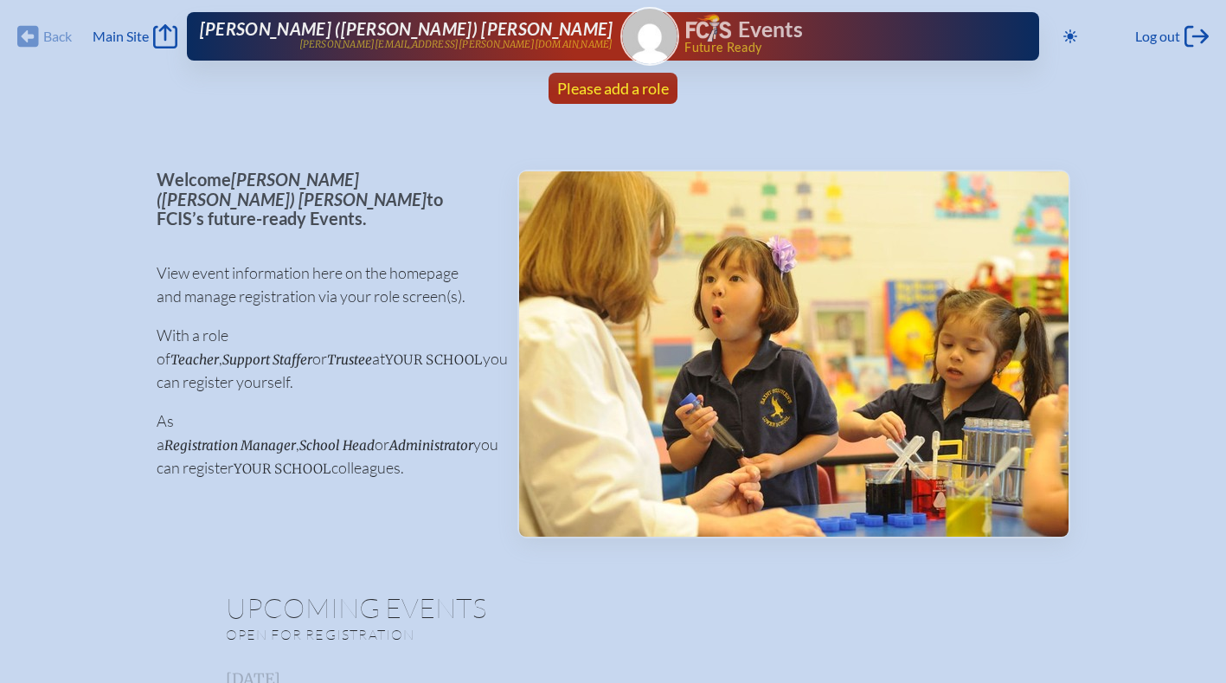
click at [621, 92] on span "Please add a role" at bounding box center [613, 88] width 112 height 19
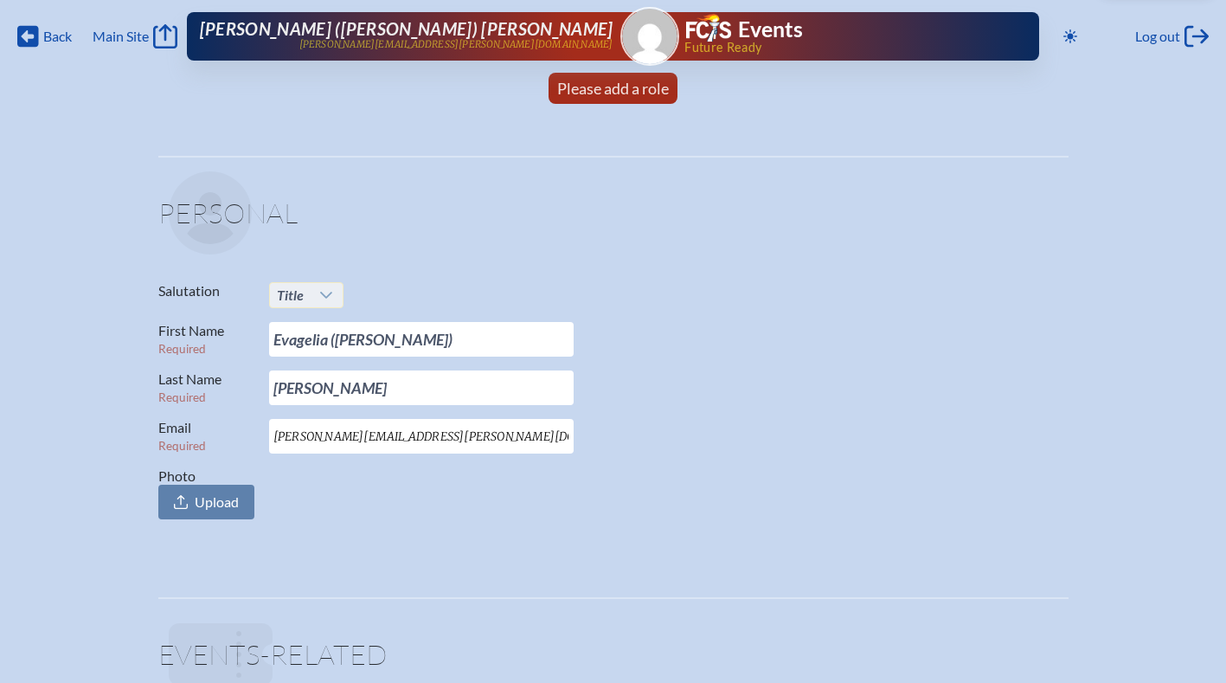
click at [321, 299] on icon at bounding box center [326, 295] width 14 height 14
click at [299, 352] on span "Mrs." at bounding box center [289, 352] width 26 height 17
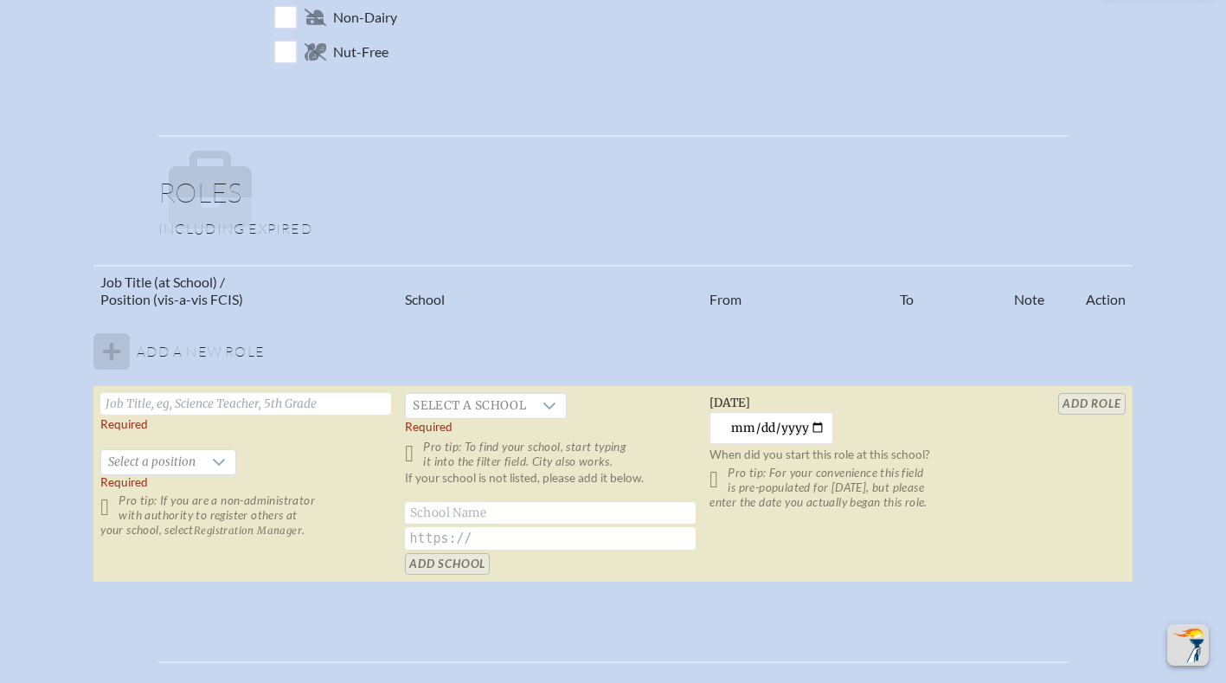
scroll to position [883, 0]
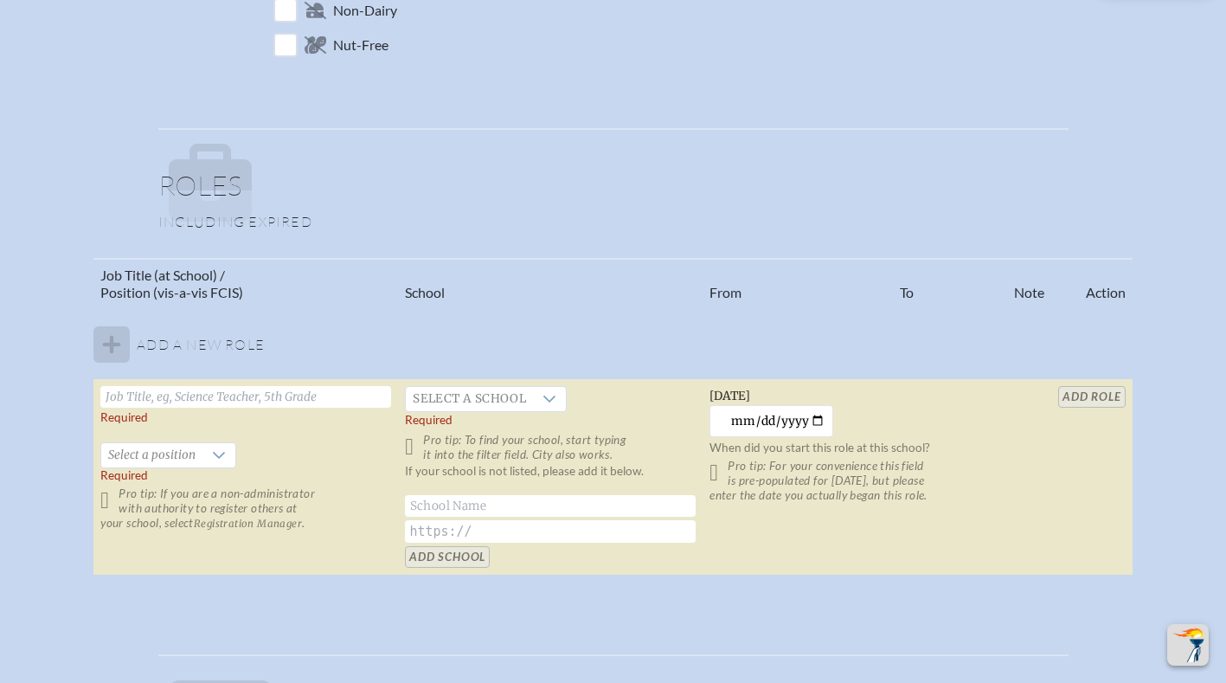
click at [222, 393] on input "text" at bounding box center [245, 397] width 291 height 22
type input "Math Teacher"
click at [522, 401] on span "Select a school" at bounding box center [469, 399] width 127 height 24
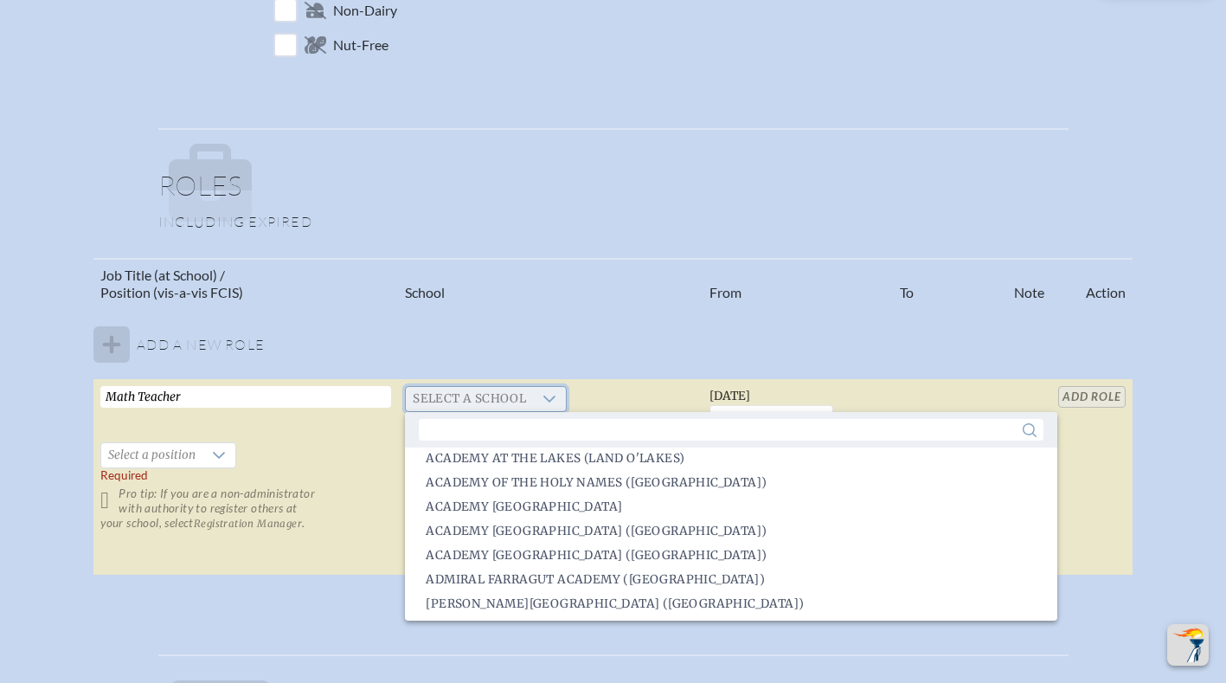
scroll to position [0, 0]
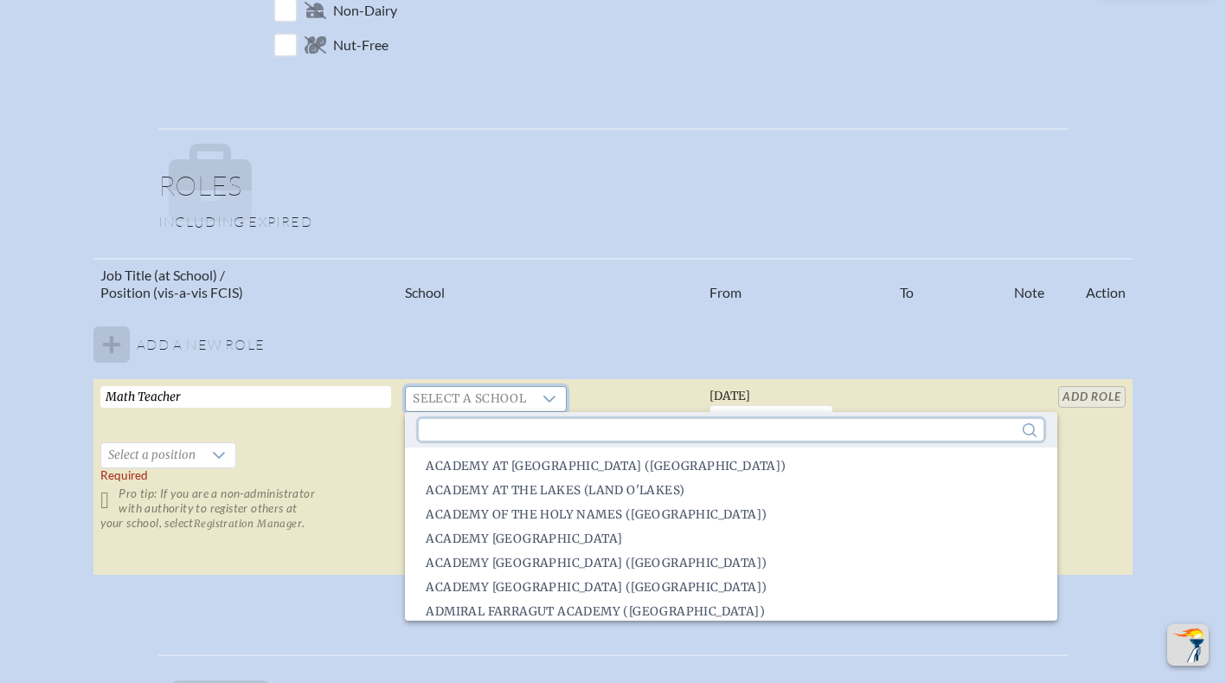
click at [673, 433] on input "text" at bounding box center [731, 430] width 624 height 22
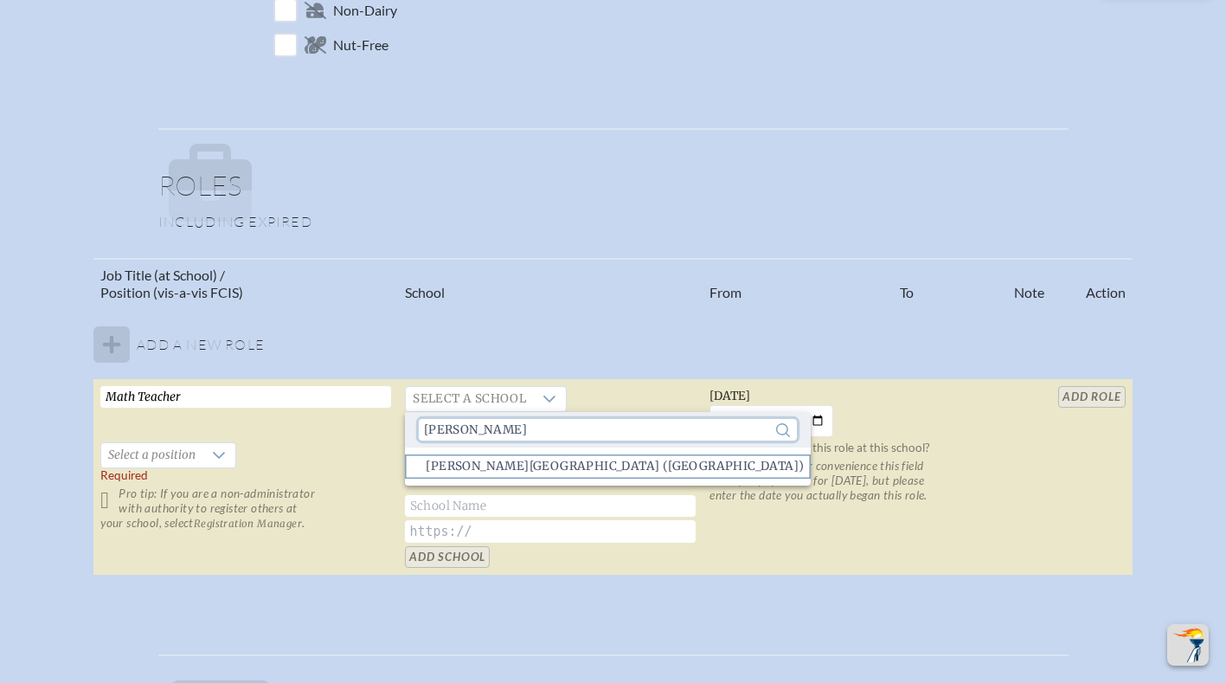
type input "bolles"
click at [573, 466] on span "Bolles School (Jacksonville)" at bounding box center [615, 466] width 378 height 17
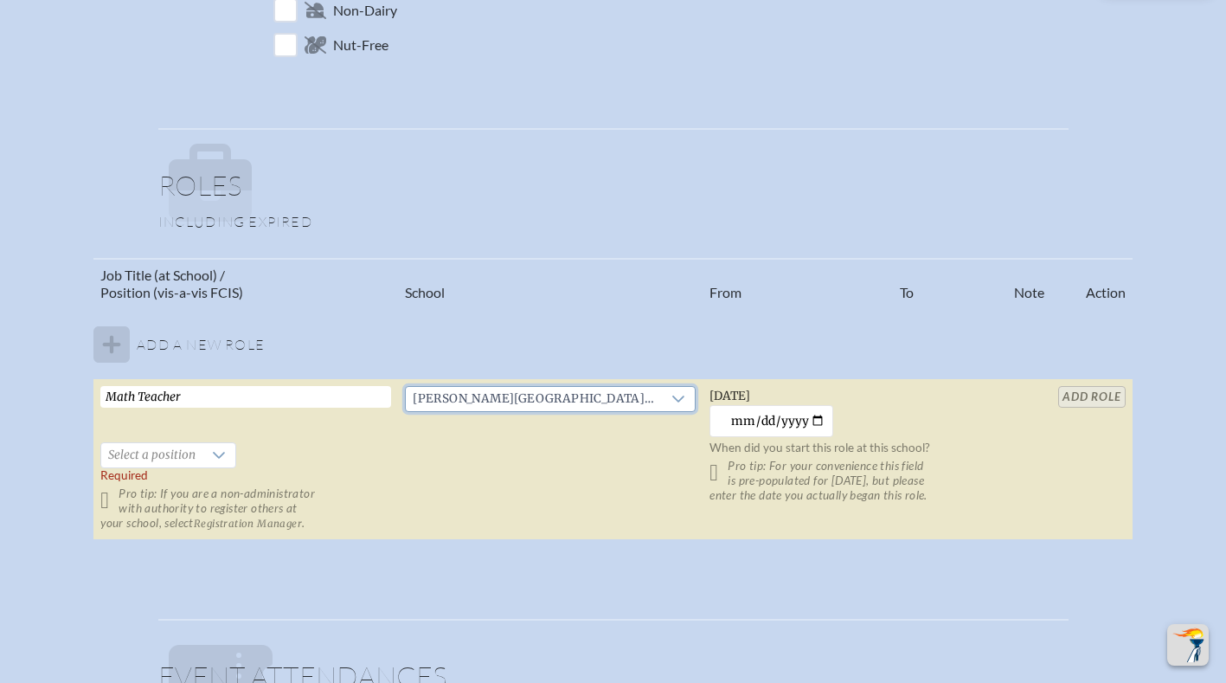
click at [123, 517] on p "Pro tip: If you are a non-administrator with authority to register others at yo…" at bounding box center [245, 508] width 291 height 44
click at [154, 455] on span "Select a position" at bounding box center [151, 455] width 101 height 24
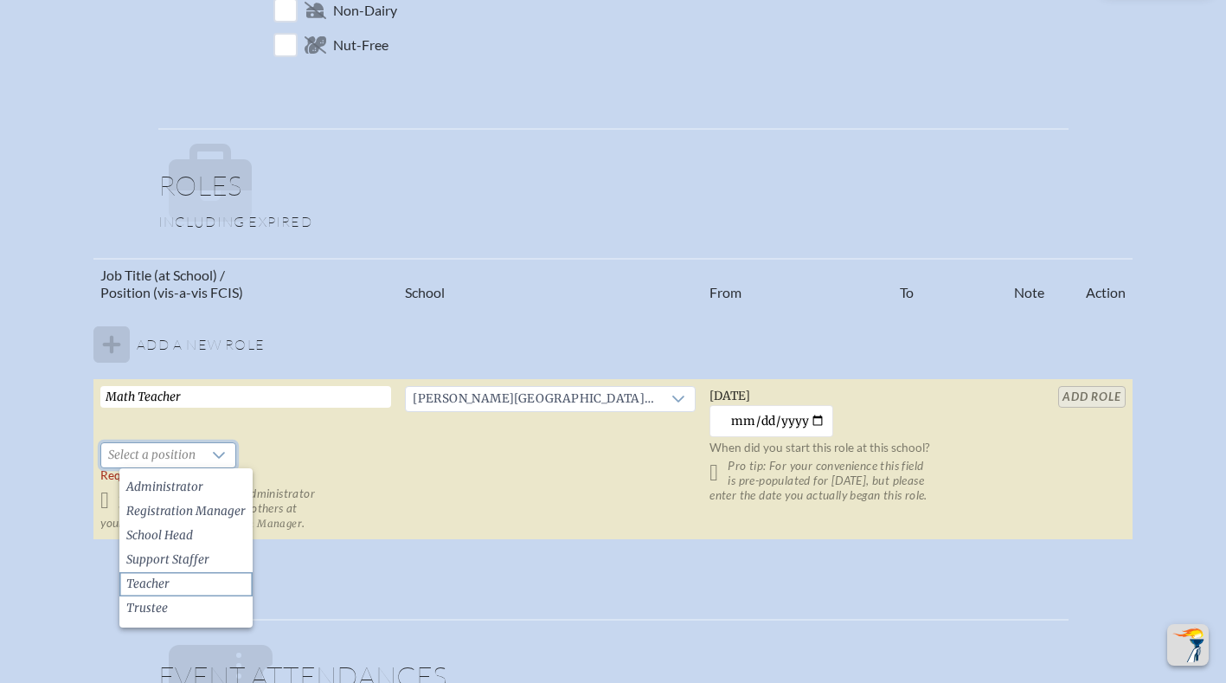
click at [125, 592] on li "Teacher" at bounding box center [185, 584] width 133 height 24
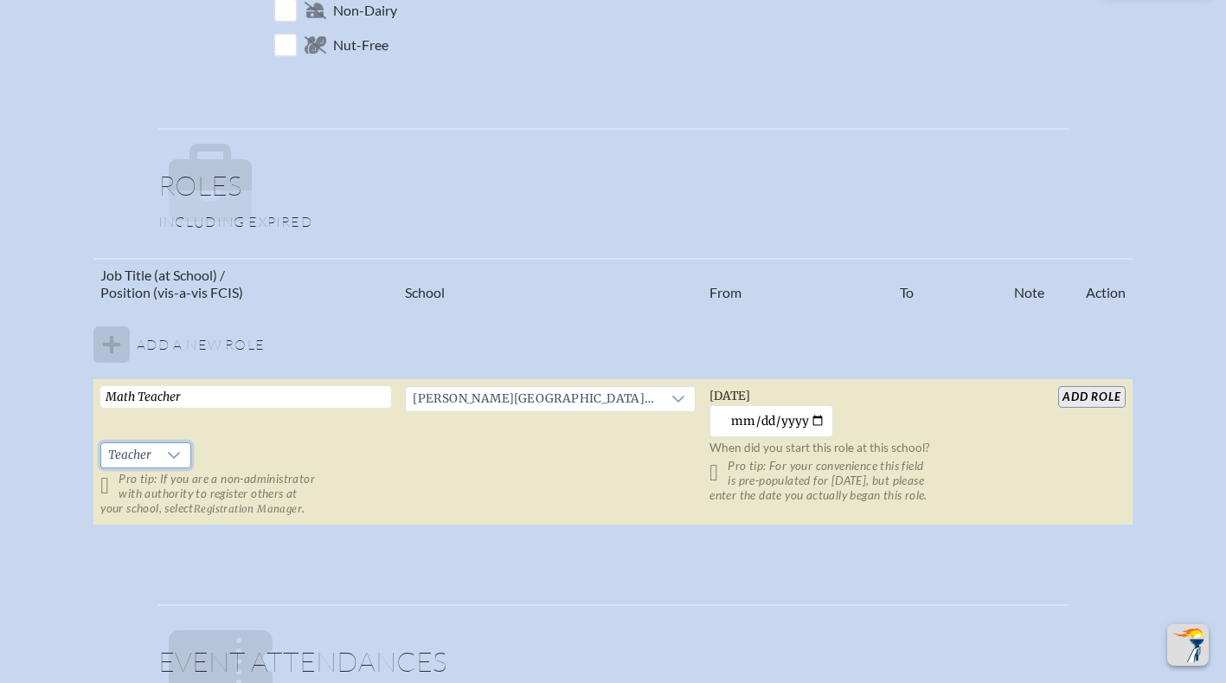
scroll to position [883, 0]
click at [789, 420] on input "2025-09-03" at bounding box center [772, 421] width 124 height 32
click at [799, 415] on input "2025-09-03" at bounding box center [772, 421] width 124 height 32
click at [781, 425] on input "2025-08-01" at bounding box center [772, 421] width 124 height 32
click at [805, 427] on input "2025-08-01" at bounding box center [772, 421] width 124 height 32
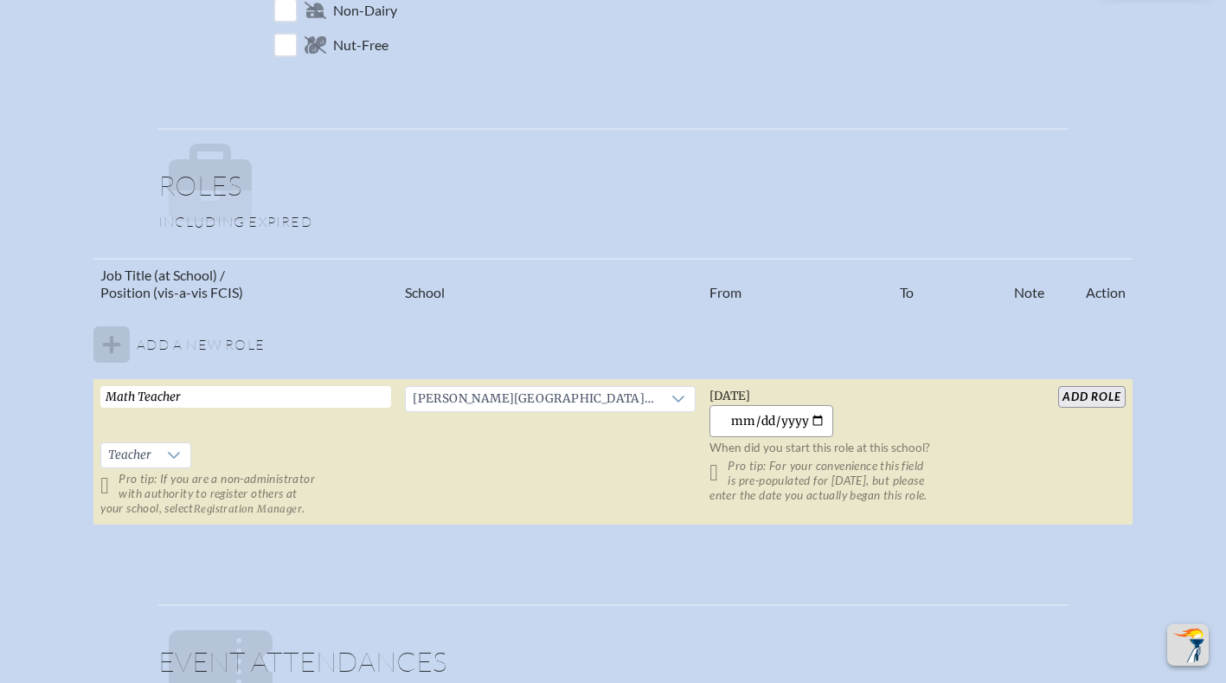
click at [796, 420] on input "2025-08-01" at bounding box center [772, 421] width 124 height 32
click at [798, 422] on input "2025-08-01" at bounding box center [772, 421] width 124 height 32
click at [769, 426] on input "2025-08-01" at bounding box center [772, 421] width 124 height 32
type input "2001-08-01"
click at [1082, 402] on input "add Role" at bounding box center [1091, 397] width 67 height 22
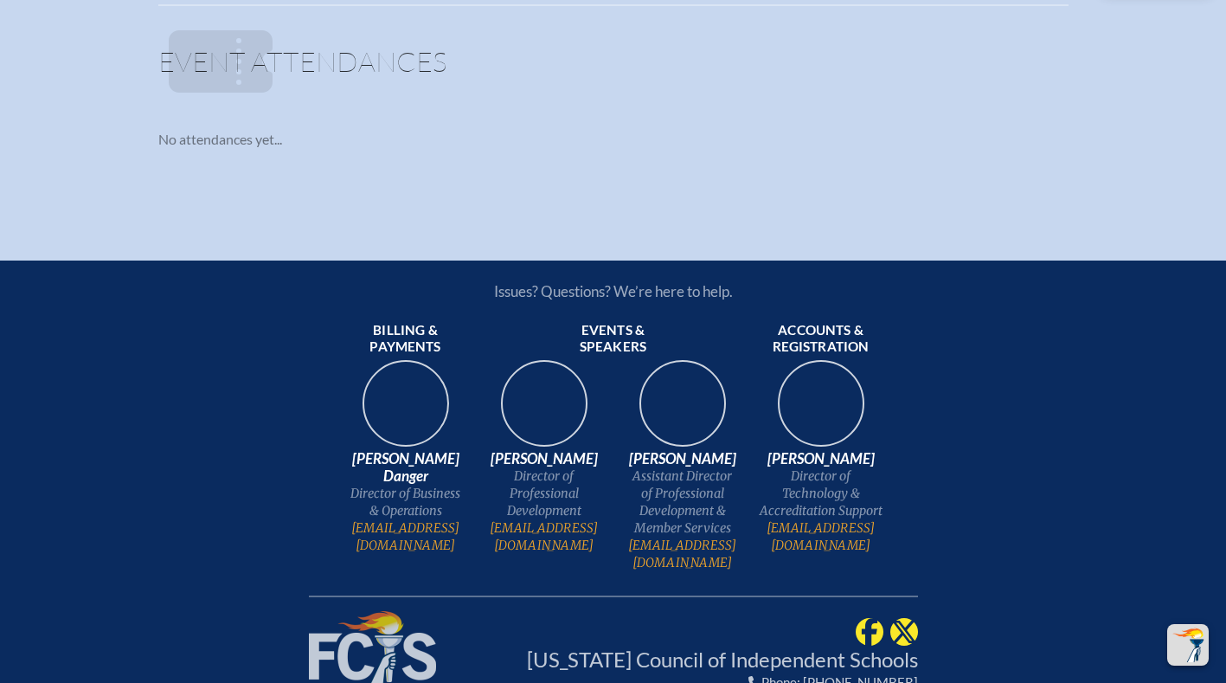
scroll to position [1634, 0]
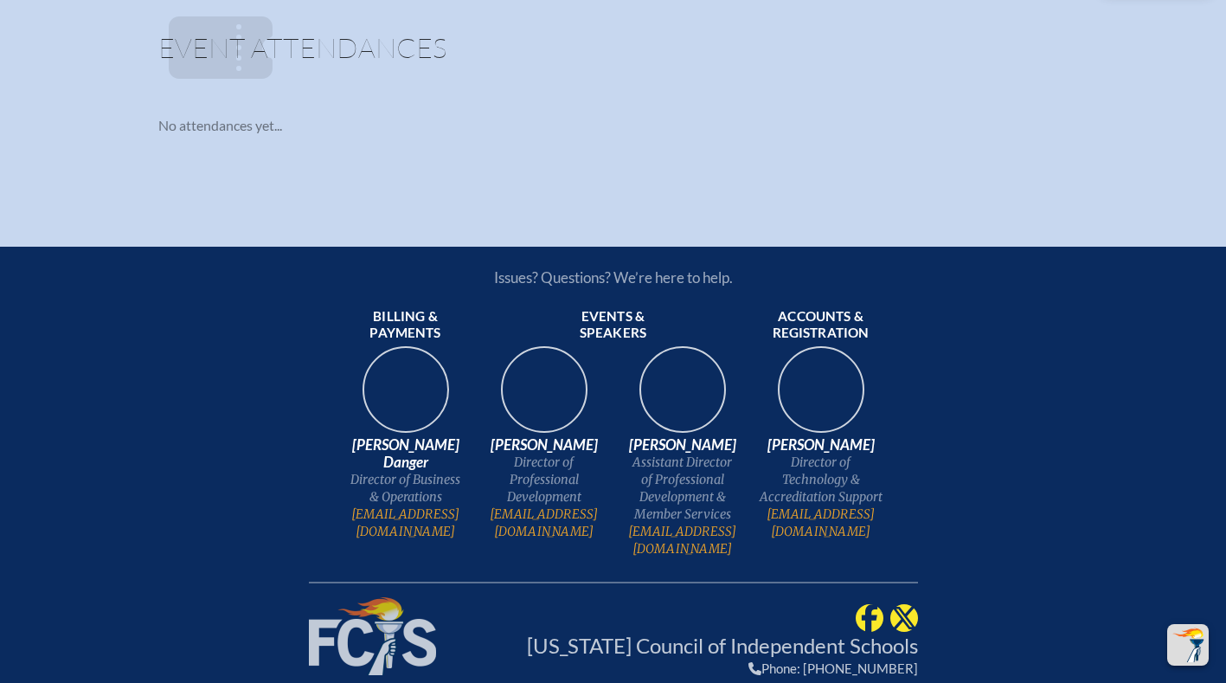
click at [217, 132] on p "No attendances yet..." at bounding box center [613, 125] width 910 height 17
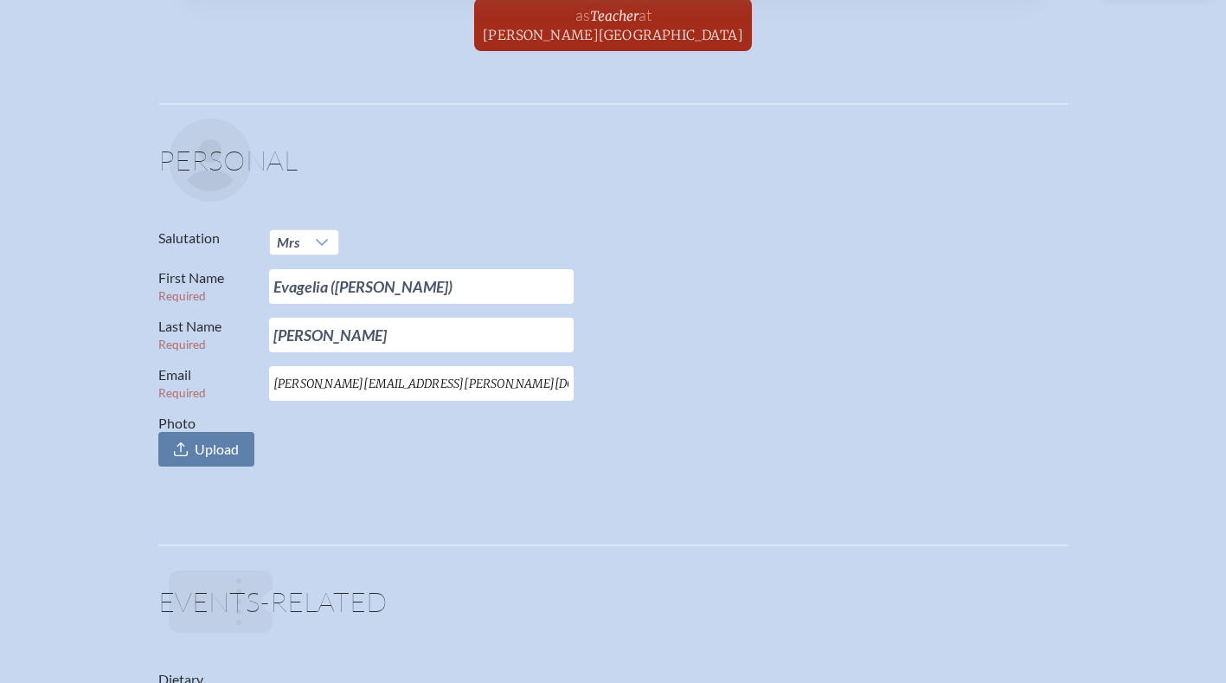
scroll to position [0, 0]
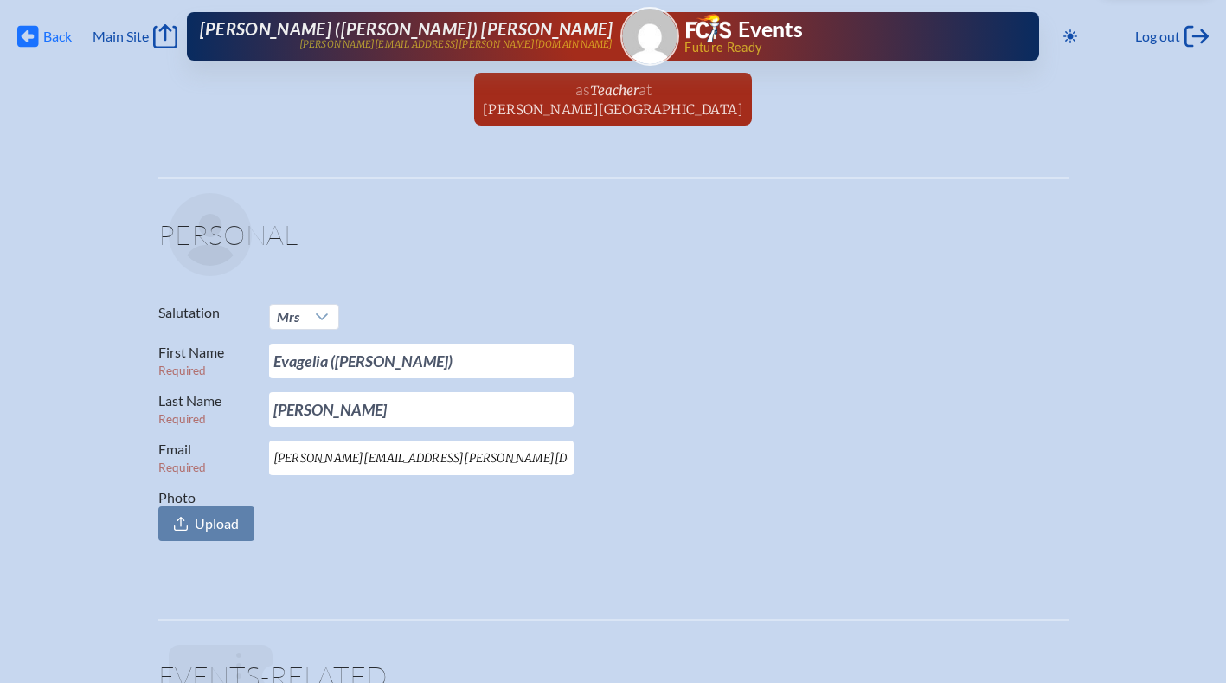
click at [54, 31] on span "Back" at bounding box center [57, 36] width 29 height 17
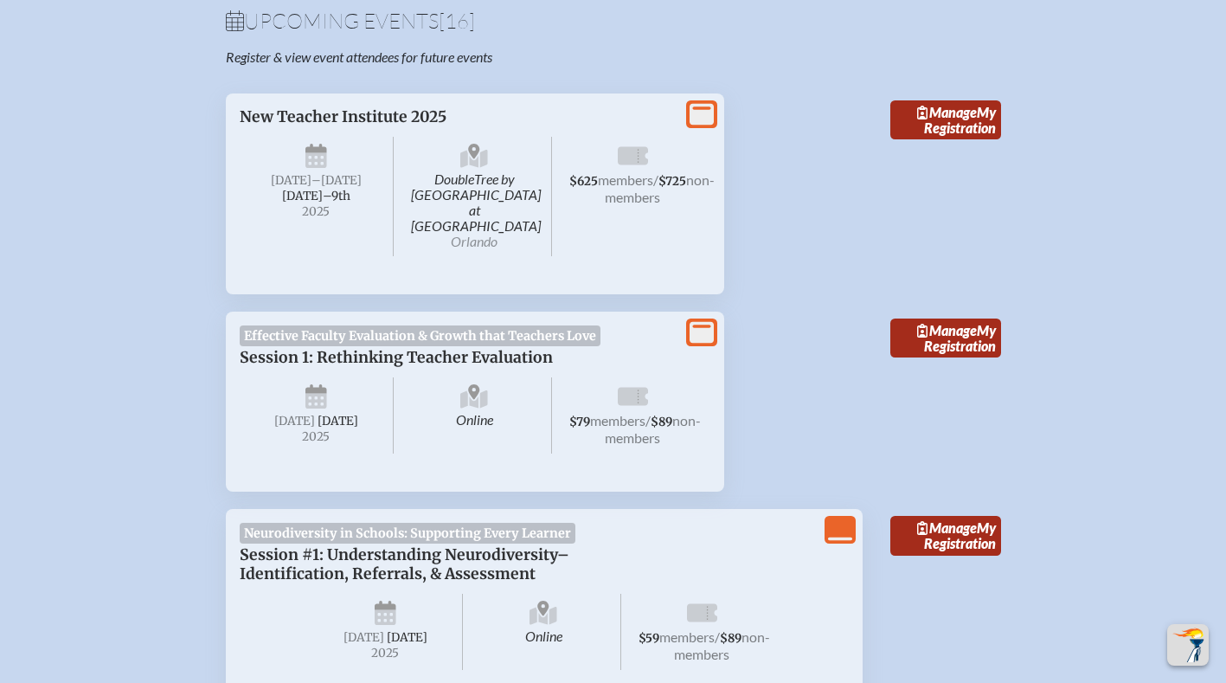
scroll to position [808, 0]
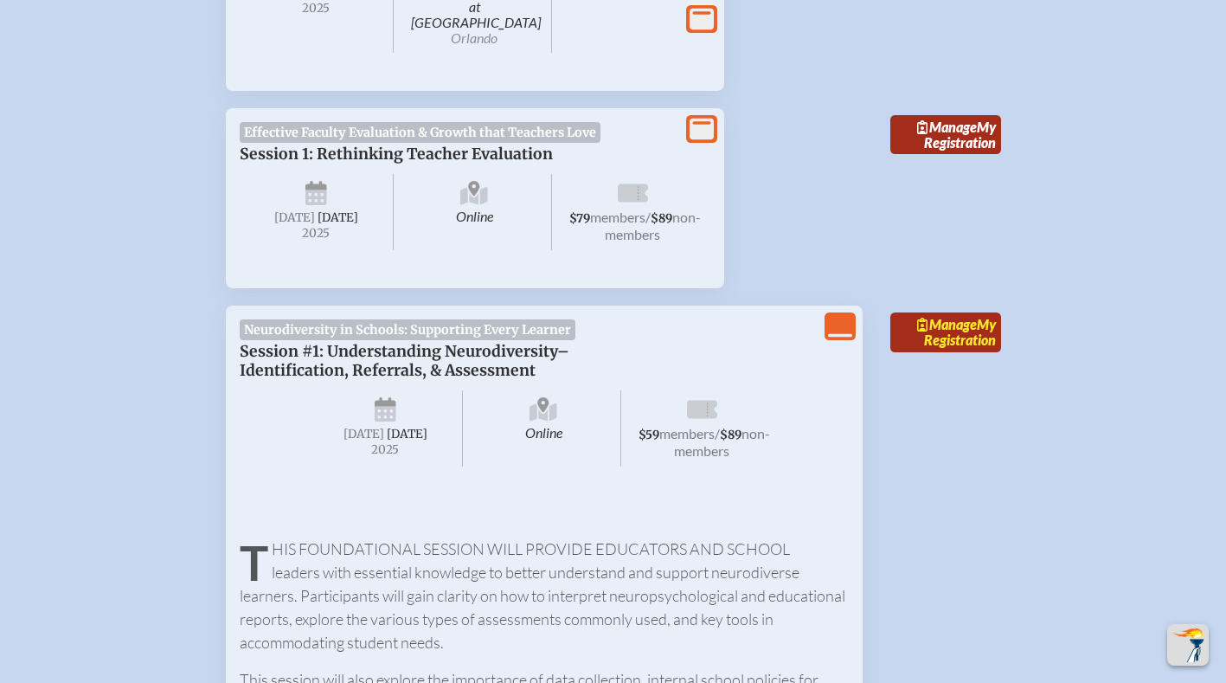
click at [968, 334] on link "Manage My Registration" at bounding box center [945, 332] width 111 height 40
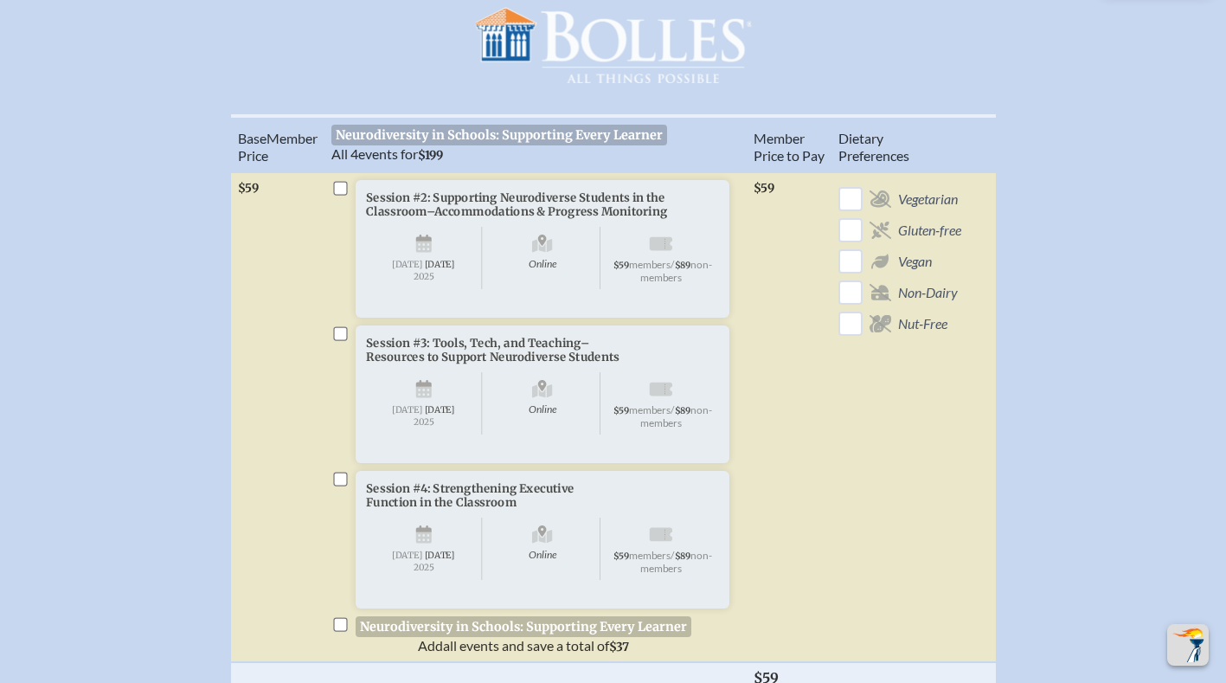
scroll to position [553, 0]
click at [340, 195] on input "checkbox" at bounding box center [340, 188] width 14 height 14
checkbox input "true"
click at [337, 340] on input "checkbox" at bounding box center [340, 333] width 14 height 14
checkbox input "true"
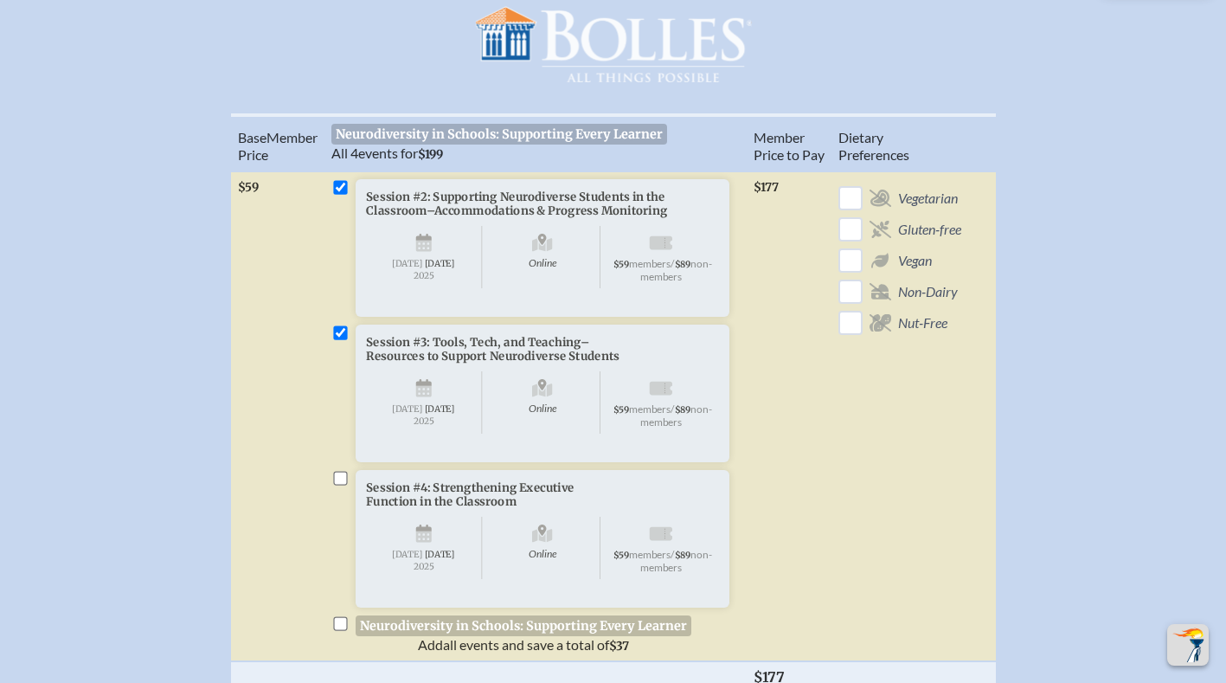
click at [343, 485] on input "checkbox" at bounding box center [340, 479] width 14 height 14
checkbox input "true"
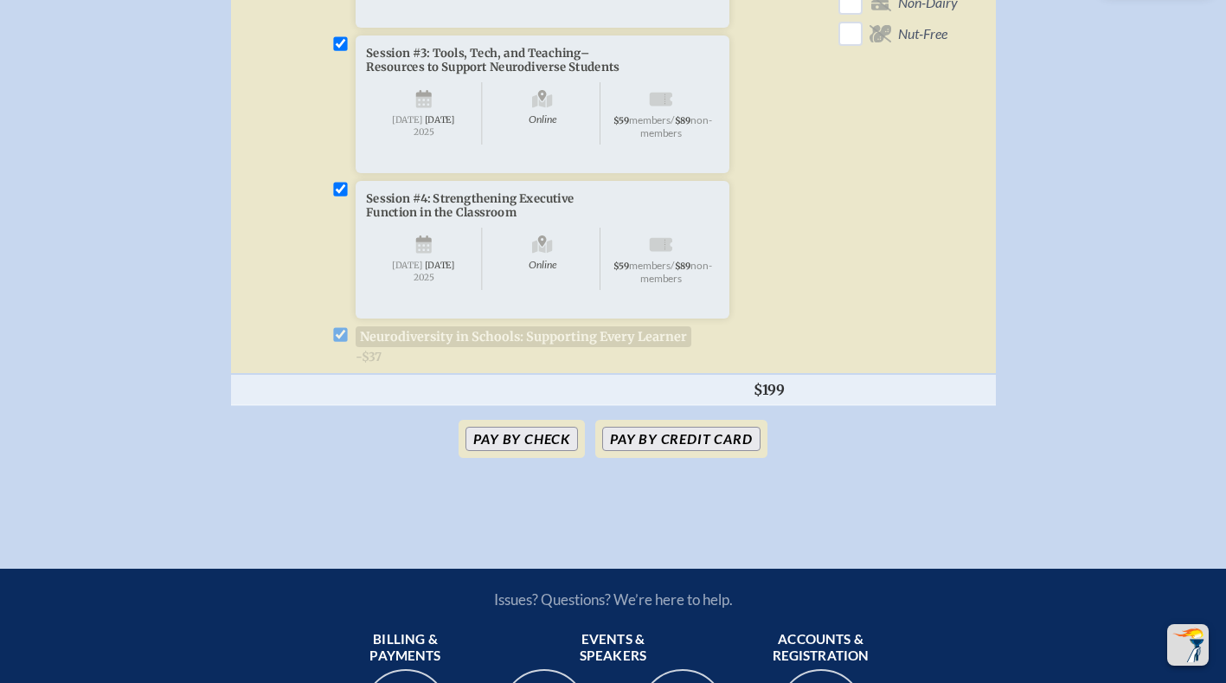
scroll to position [843, 0]
click at [685, 450] on button "Pay by Credit Card" at bounding box center [680, 438] width 157 height 24
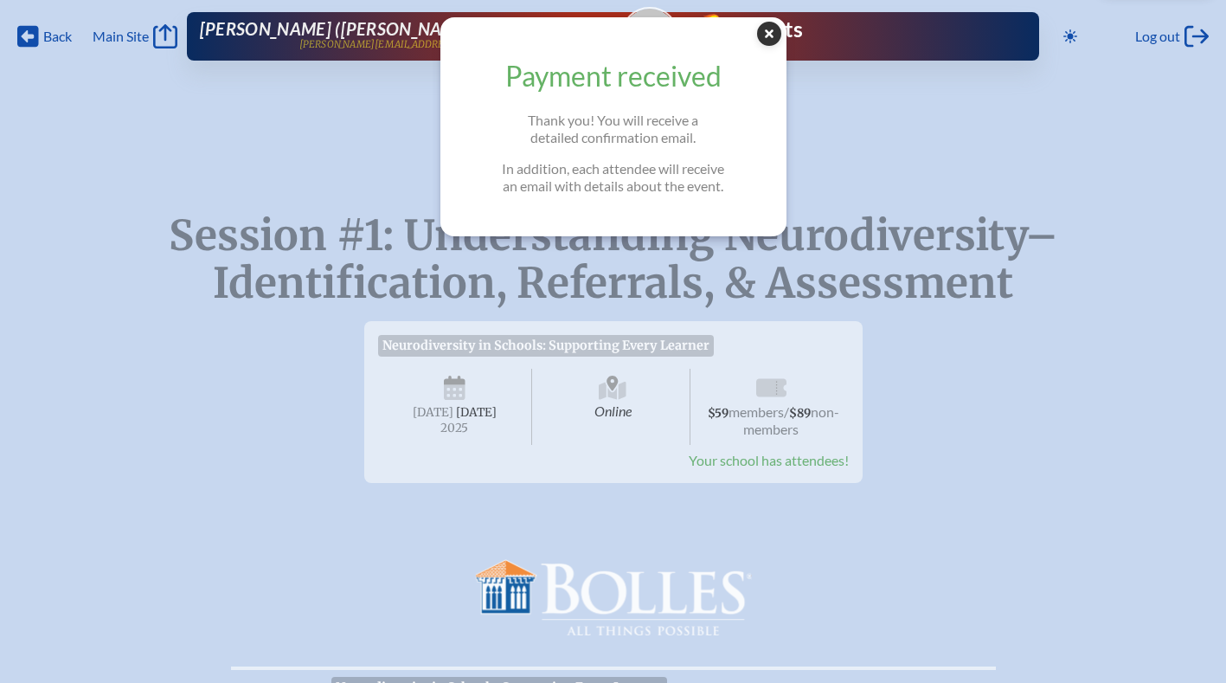
click at [781, 39] on icon at bounding box center [769, 34] width 24 height 24
